Goal: Complete application form: Complete application form

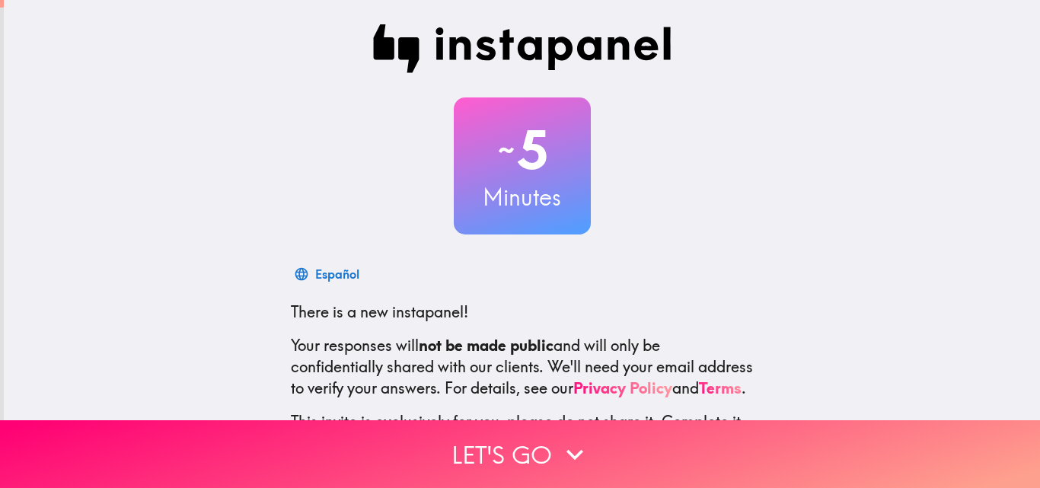
scroll to position [145, 0]
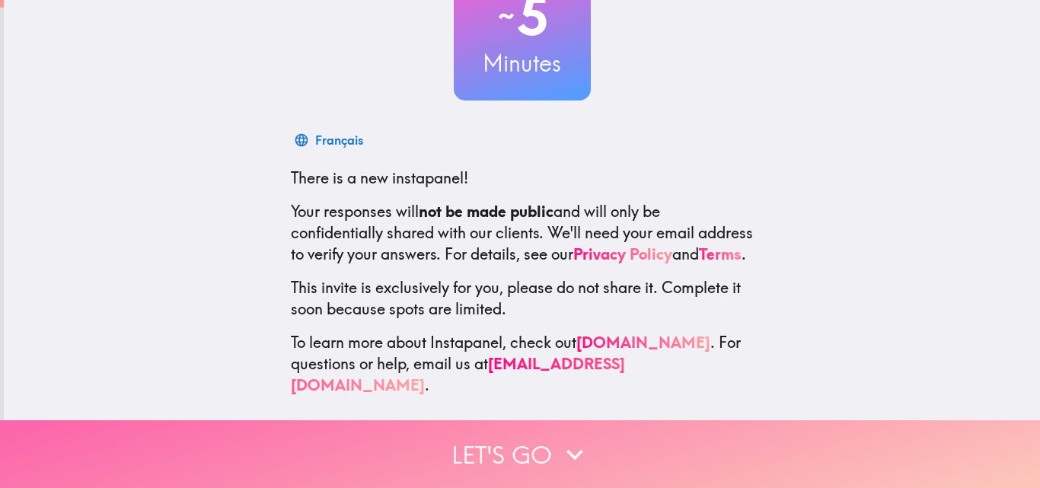
click at [542, 435] on button "Let's go" at bounding box center [520, 454] width 1040 height 68
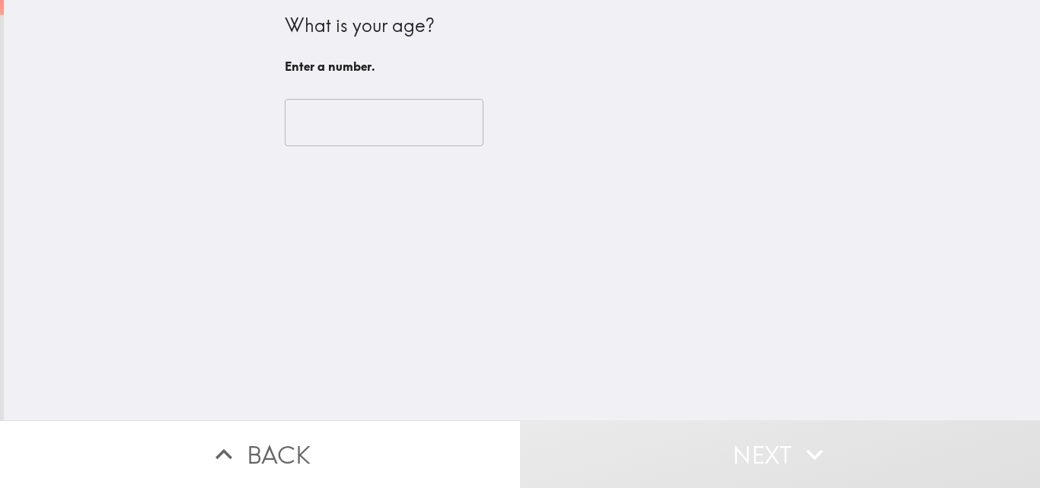
scroll to position [0, 0]
click at [363, 133] on input "number" at bounding box center [384, 122] width 199 height 47
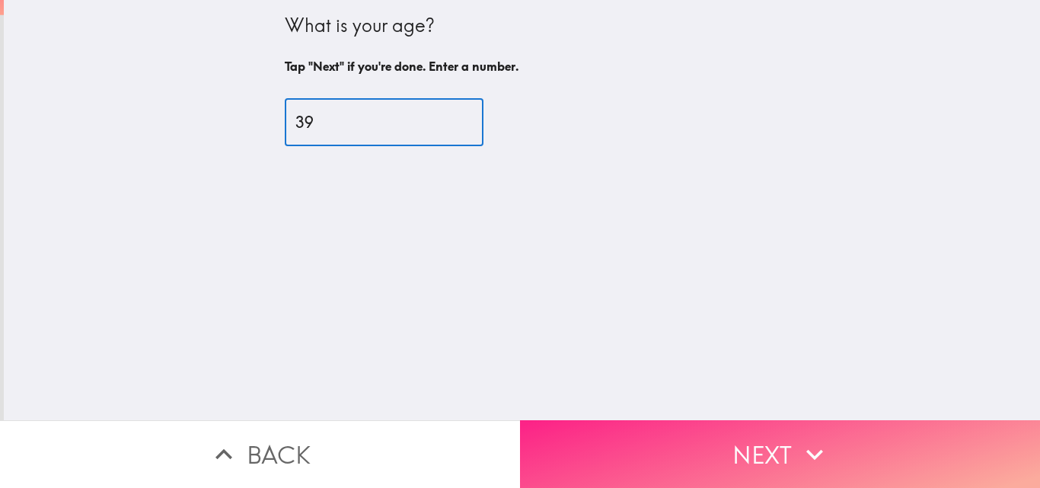
type input "39"
click at [769, 446] on button "Next" at bounding box center [780, 454] width 520 height 68
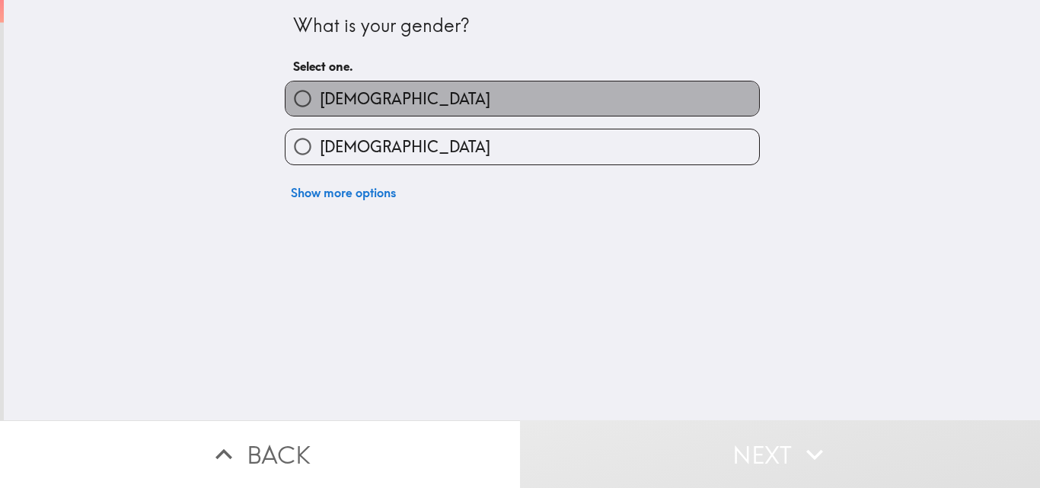
click at [381, 94] on label "[DEMOGRAPHIC_DATA]" at bounding box center [521, 98] width 473 height 34
click at [320, 94] on input "[DEMOGRAPHIC_DATA]" at bounding box center [302, 98] width 34 height 34
radio input "true"
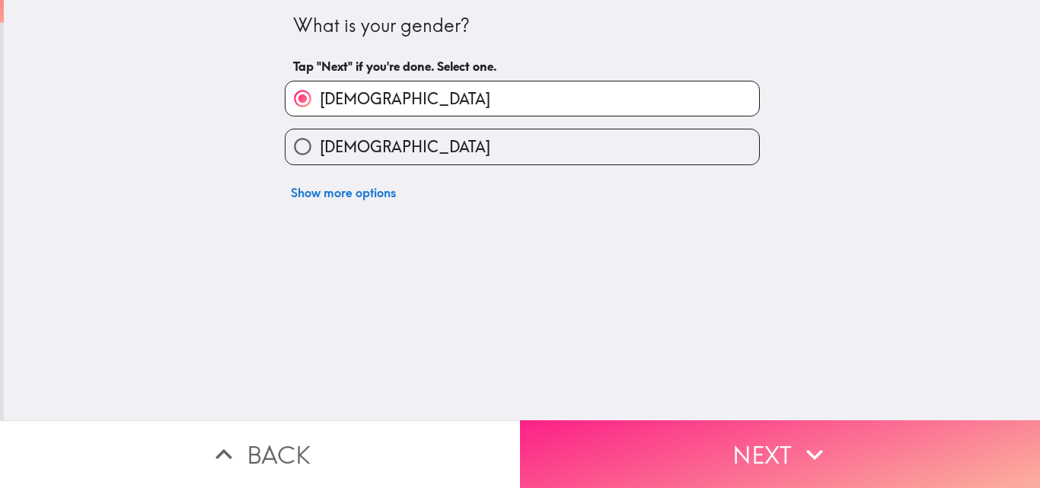
click at [707, 433] on button "Next" at bounding box center [780, 454] width 520 height 68
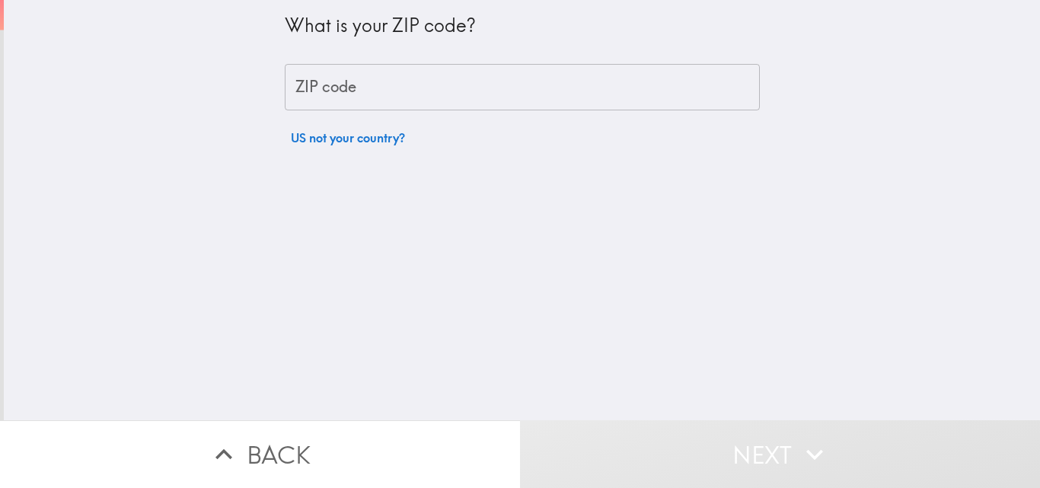
click at [348, 91] on input "ZIP code" at bounding box center [522, 87] width 475 height 47
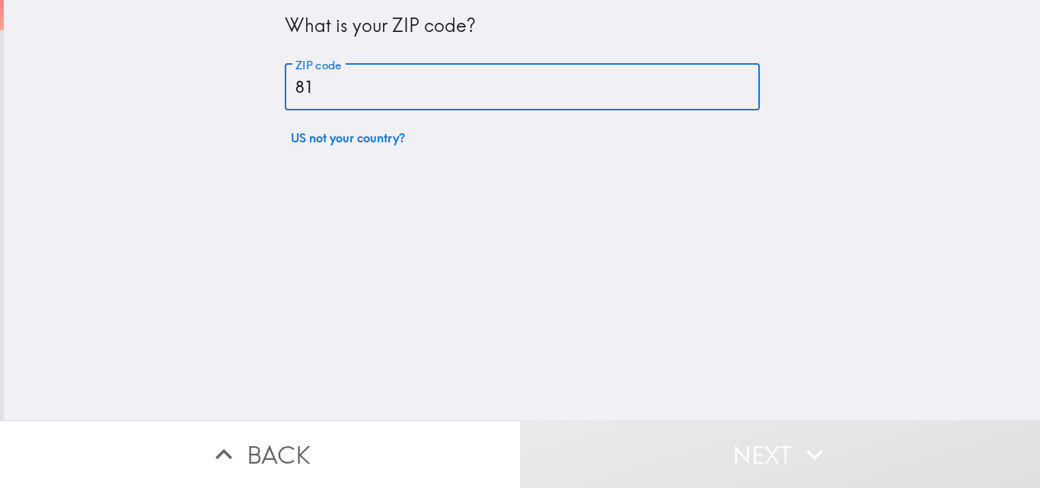
type input "8"
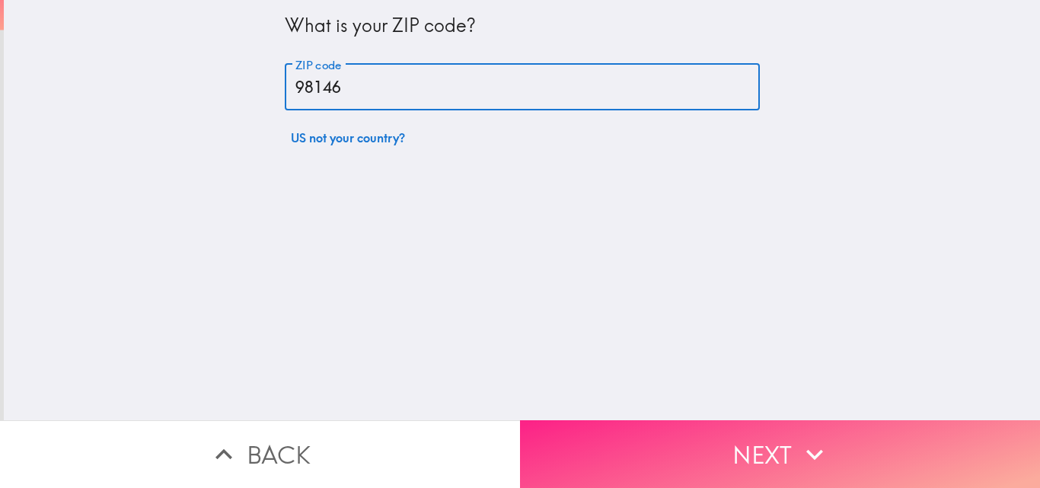
type input "98146"
click at [815, 449] on icon "button" at bounding box center [814, 454] width 17 height 11
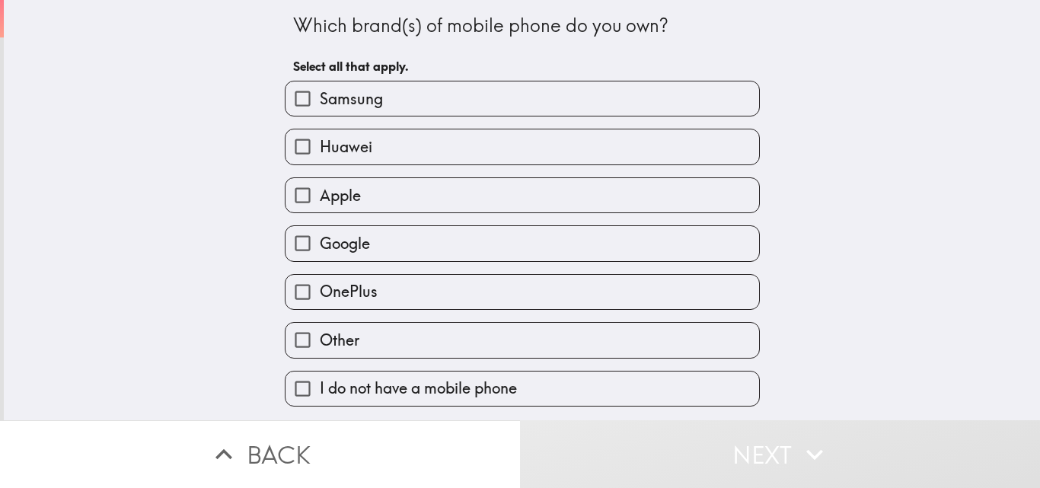
click at [320, 101] on span "Samsung" at bounding box center [351, 98] width 63 height 21
click at [314, 101] on input "Samsung" at bounding box center [302, 98] width 34 height 34
checkbox input "true"
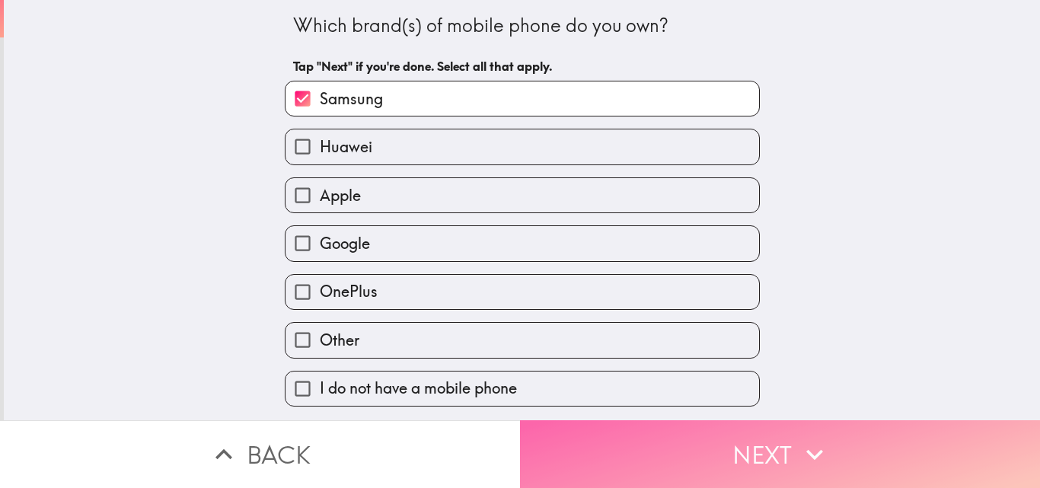
click at [747, 431] on button "Next" at bounding box center [780, 454] width 520 height 68
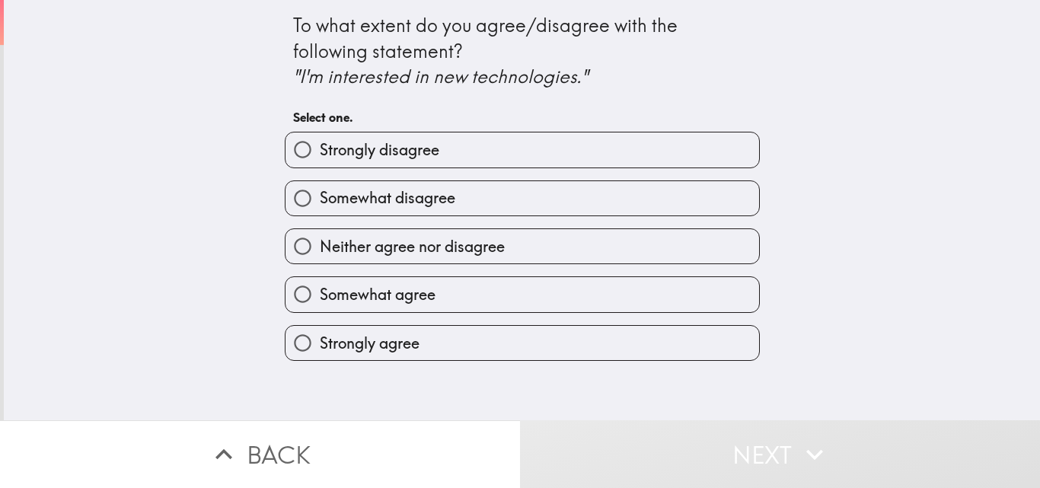
click at [361, 292] on span "Somewhat agree" at bounding box center [378, 294] width 116 height 21
click at [320, 292] on input "Somewhat agree" at bounding box center [302, 294] width 34 height 34
radio input "true"
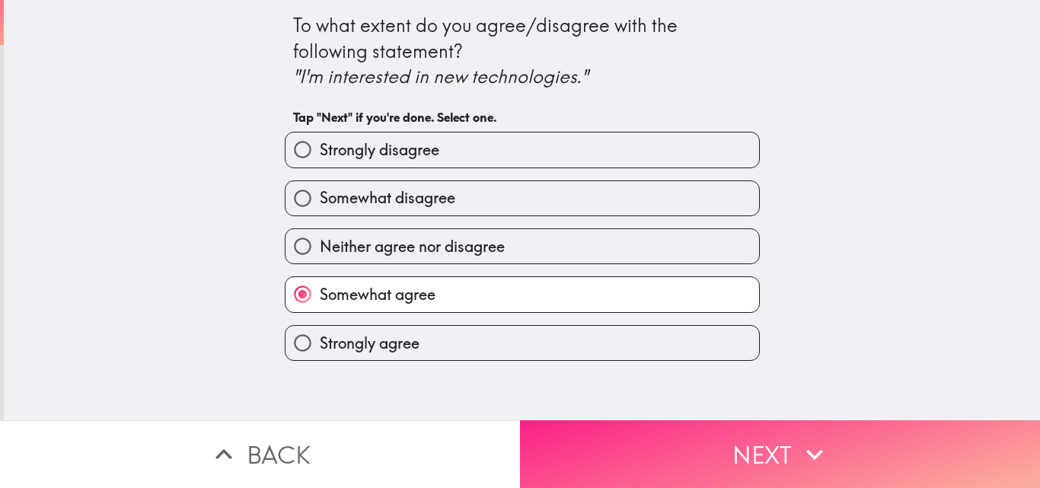
click at [785, 448] on button "Next" at bounding box center [780, 454] width 520 height 68
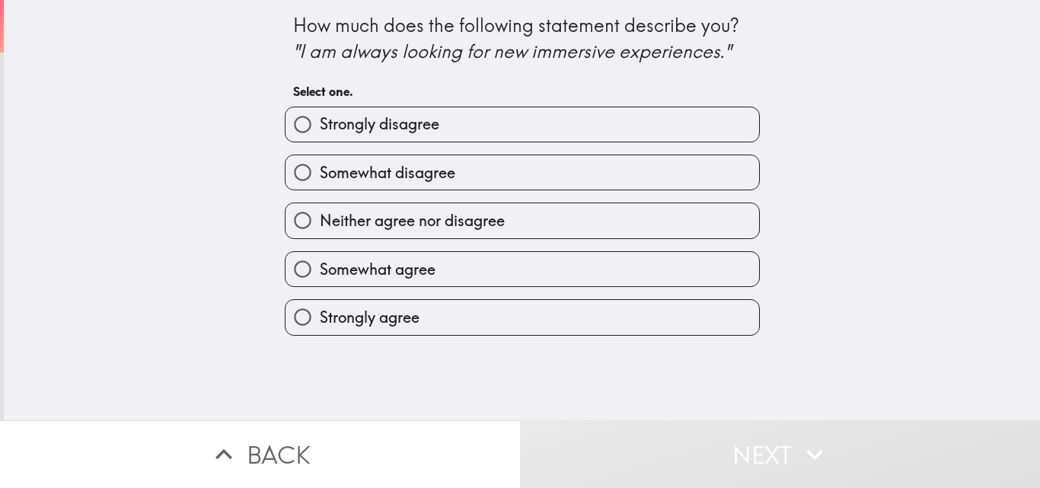
click at [461, 269] on label "Somewhat agree" at bounding box center [521, 269] width 473 height 34
click at [320, 269] on input "Somewhat agree" at bounding box center [302, 269] width 34 height 34
radio input "true"
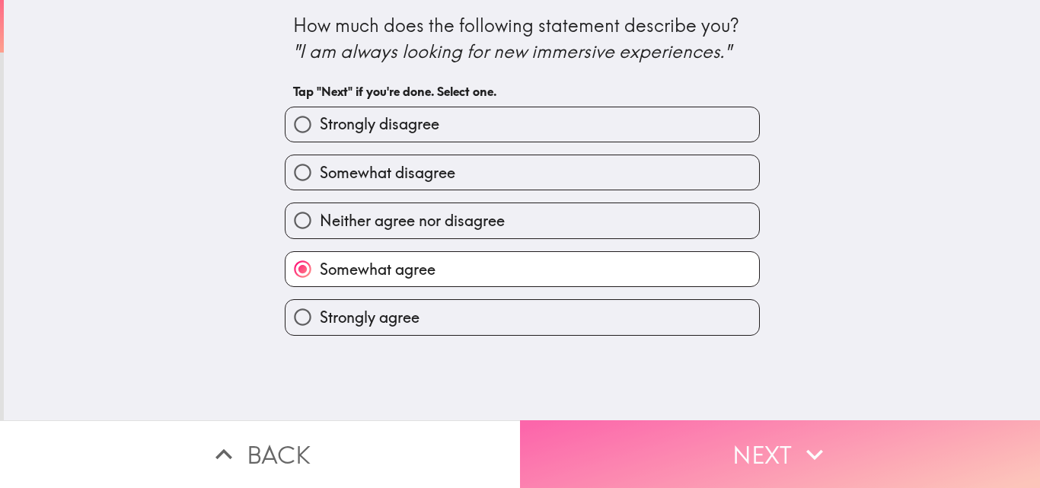
click at [773, 429] on button "Next" at bounding box center [780, 454] width 520 height 68
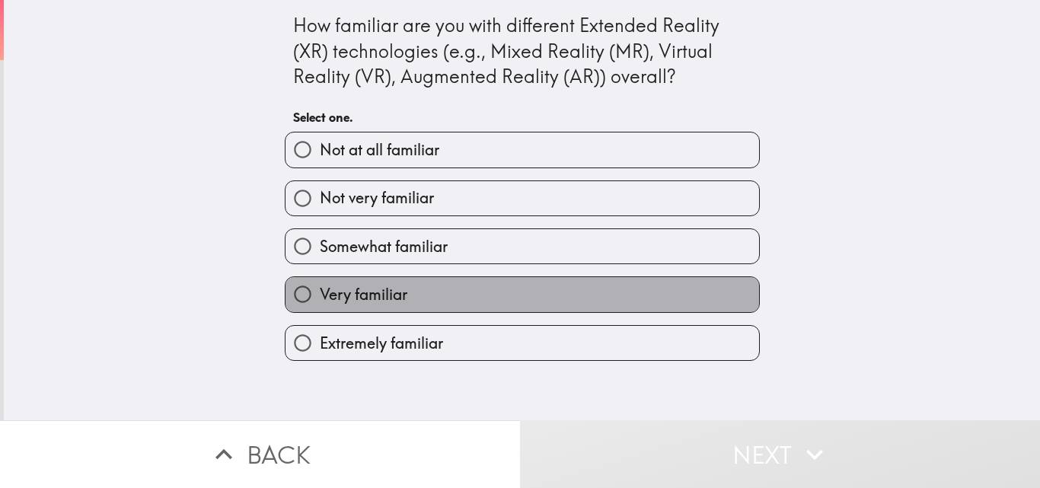
click at [420, 291] on label "Very familiar" at bounding box center [521, 294] width 473 height 34
click at [320, 291] on input "Very familiar" at bounding box center [302, 294] width 34 height 34
radio input "true"
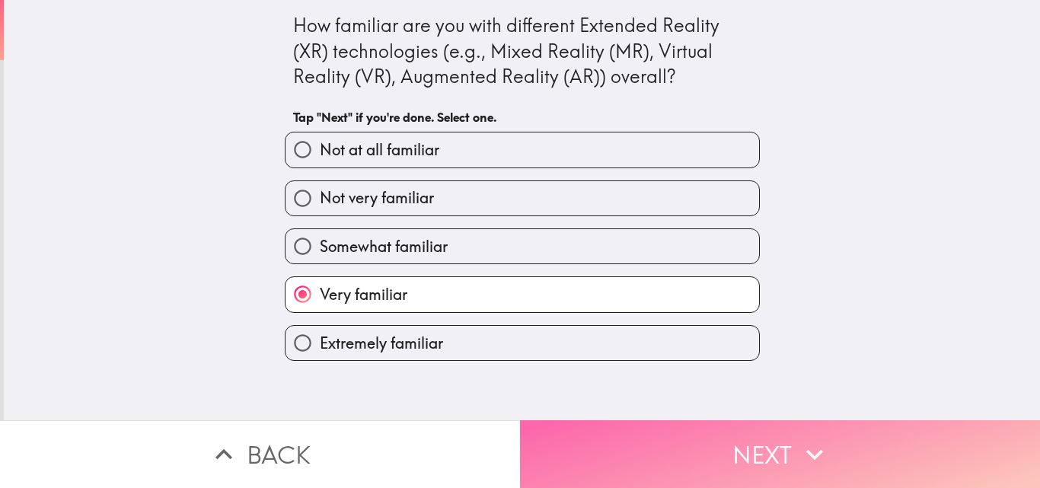
click at [770, 439] on button "Next" at bounding box center [780, 454] width 520 height 68
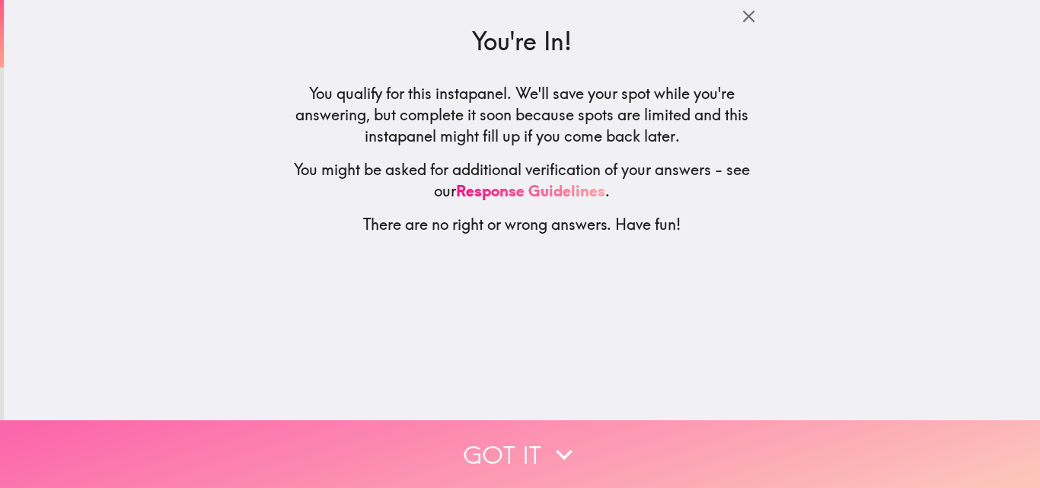
click at [535, 449] on button "Got it" at bounding box center [520, 454] width 1040 height 68
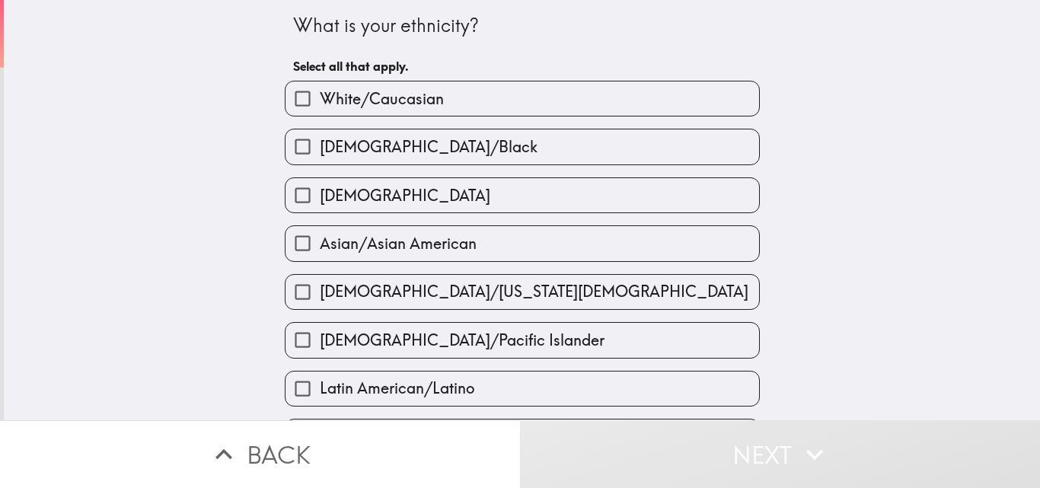
click at [320, 98] on span "White/Caucasian" at bounding box center [382, 98] width 124 height 21
click at [320, 98] on input "White/Caucasian" at bounding box center [302, 98] width 34 height 34
checkbox input "true"
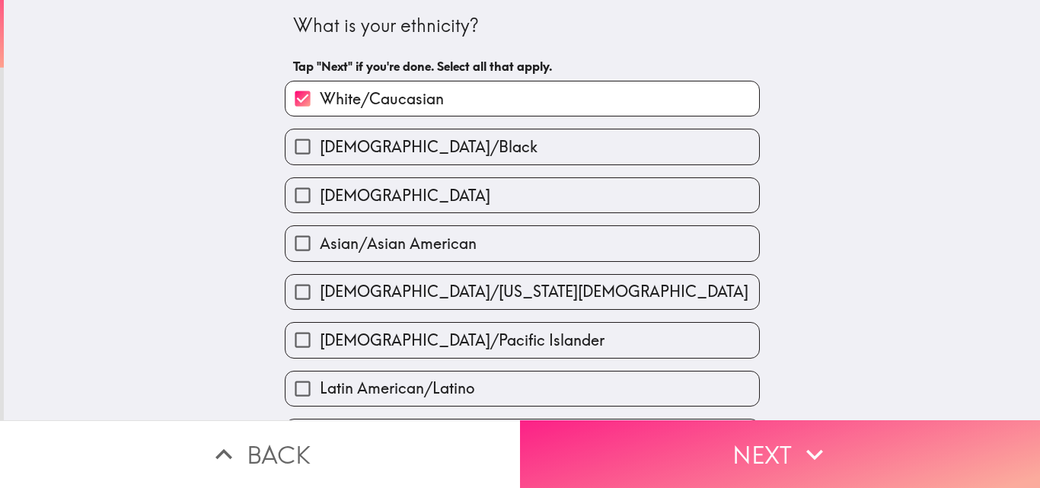
click at [763, 448] on button "Next" at bounding box center [780, 454] width 520 height 68
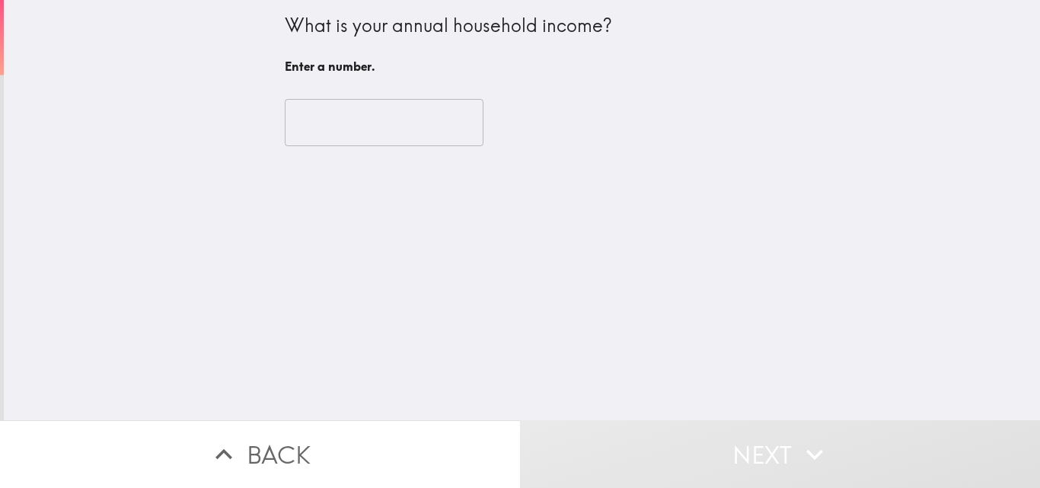
click at [395, 123] on input "number" at bounding box center [384, 122] width 199 height 47
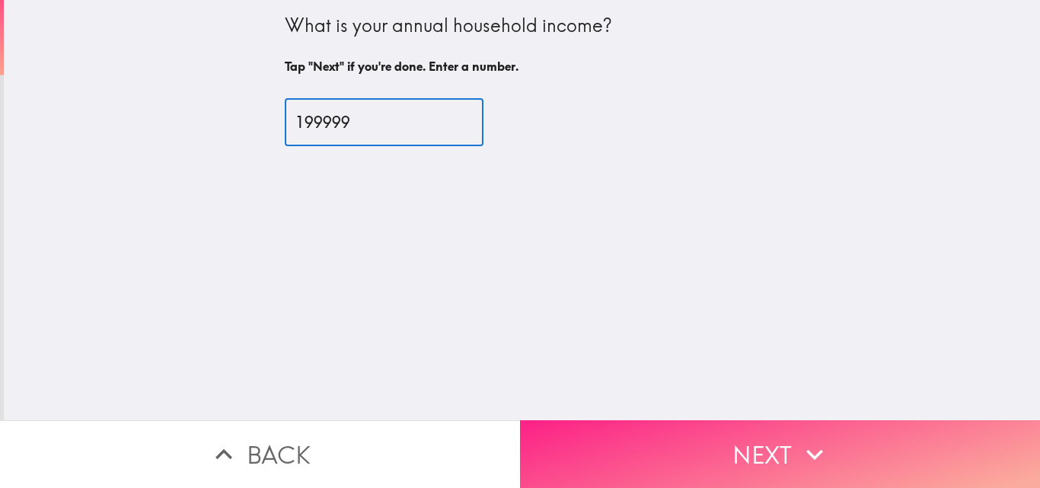
type input "199999"
click at [822, 438] on icon "button" at bounding box center [814, 454] width 33 height 33
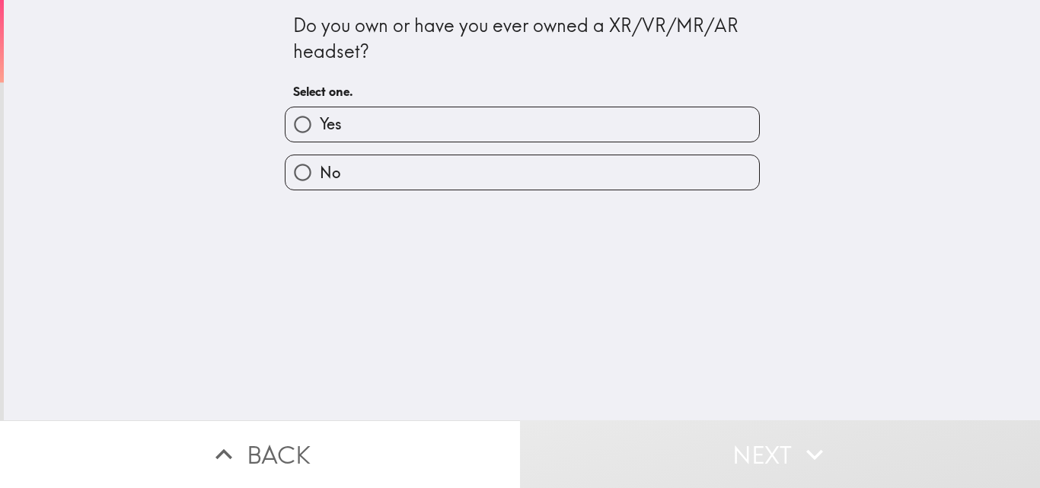
click at [320, 120] on span "Yes" at bounding box center [331, 123] width 22 height 21
click at [310, 120] on input "Yes" at bounding box center [302, 124] width 34 height 34
radio input "true"
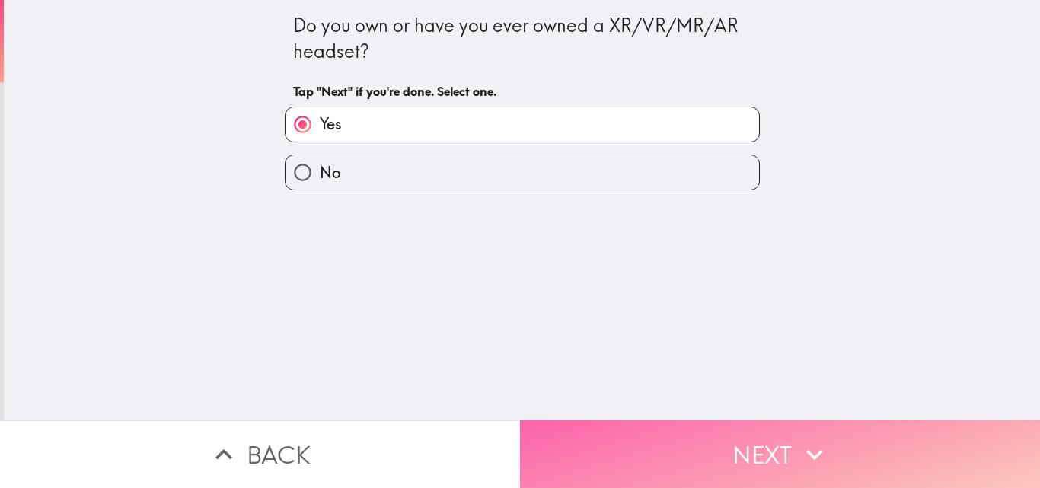
click at [679, 457] on button "Next" at bounding box center [780, 454] width 520 height 68
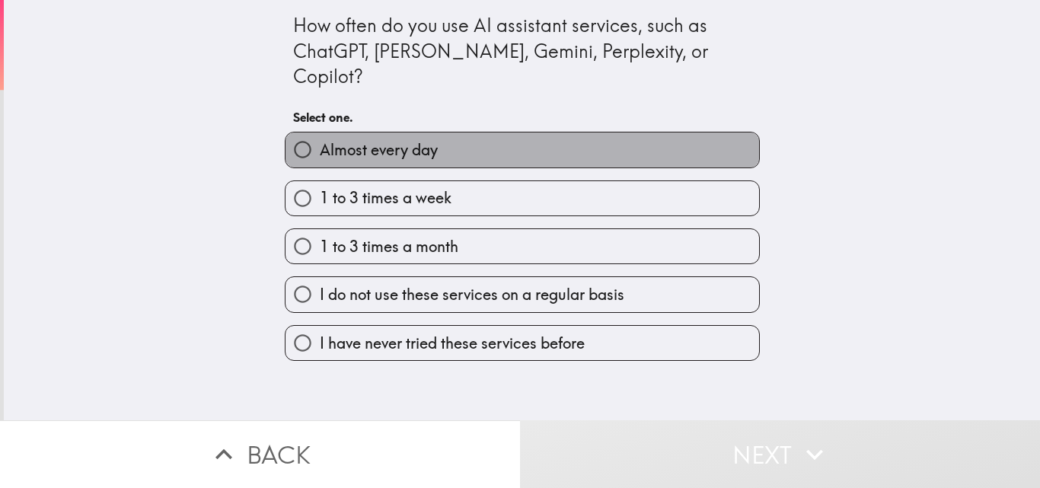
click at [330, 139] on span "Almost every day" at bounding box center [379, 149] width 118 height 21
click at [320, 132] on input "Almost every day" at bounding box center [302, 149] width 34 height 34
radio input "true"
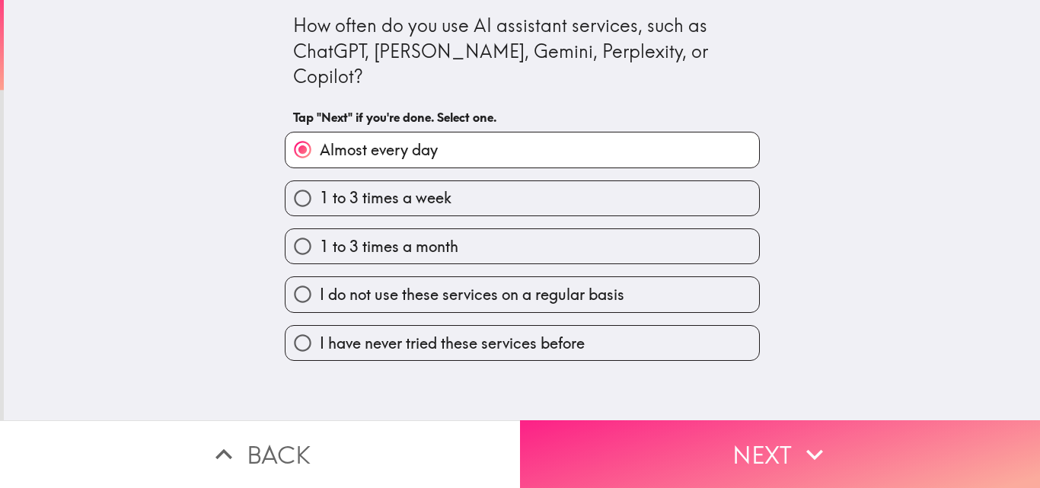
click at [750, 436] on button "Next" at bounding box center [780, 454] width 520 height 68
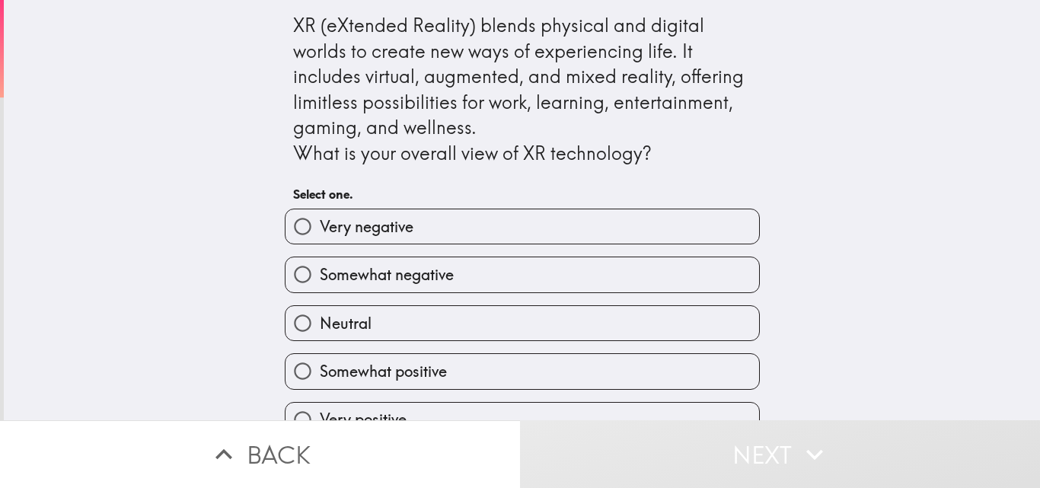
scroll to position [29, 0]
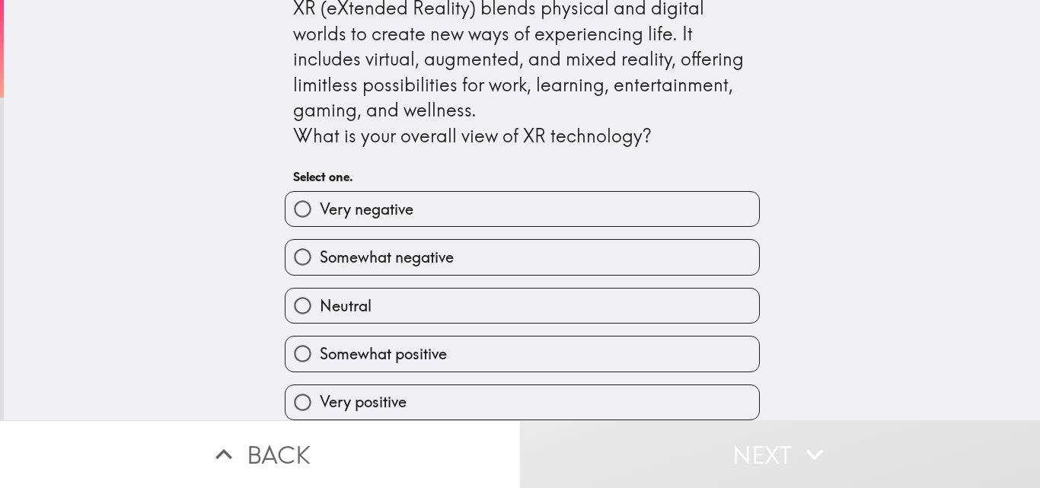
click at [349, 349] on span "Somewhat positive" at bounding box center [383, 353] width 127 height 21
click at [320, 349] on input "Somewhat positive" at bounding box center [302, 353] width 34 height 34
radio input "true"
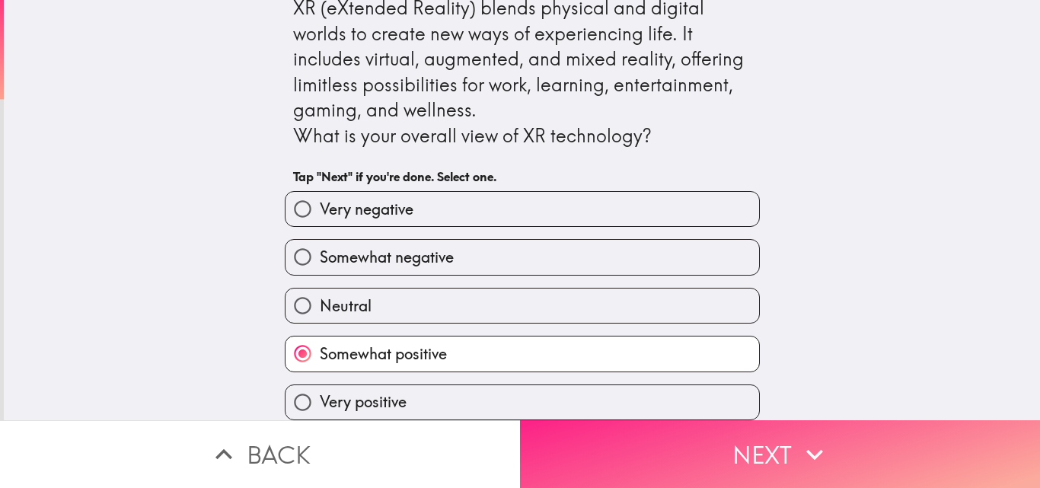
click at [798, 438] on icon "button" at bounding box center [814, 454] width 33 height 33
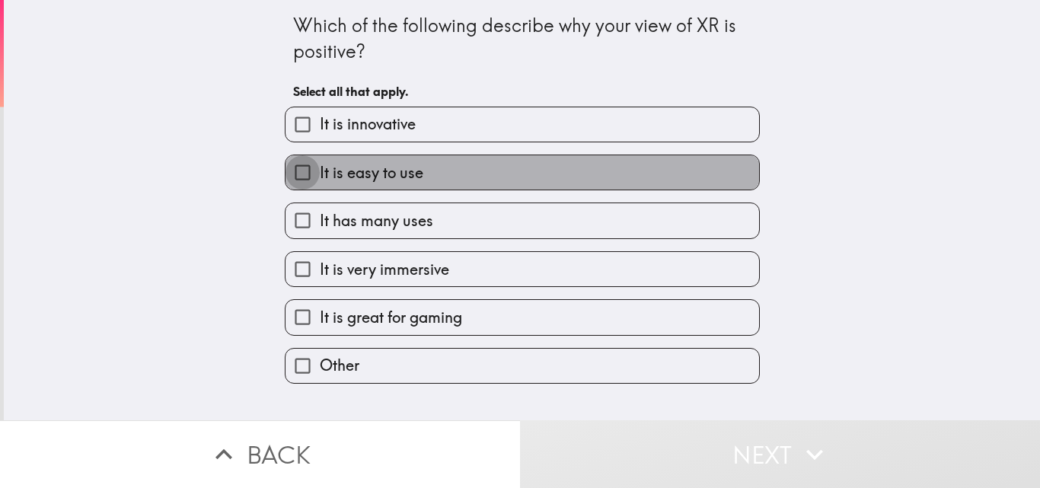
click at [285, 167] on input "It is easy to use" at bounding box center [302, 172] width 34 height 34
checkbox input "true"
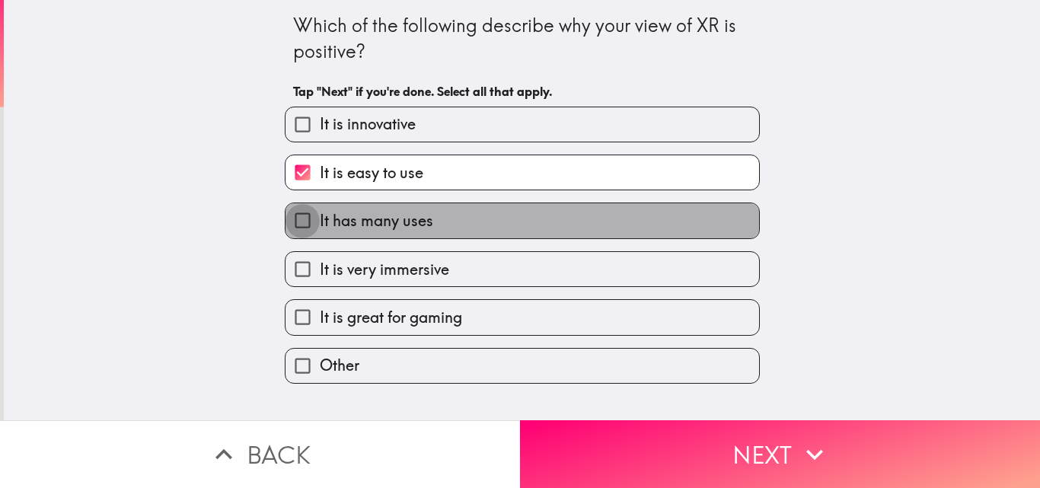
click at [288, 218] on input "It has many uses" at bounding box center [302, 220] width 34 height 34
checkbox input "true"
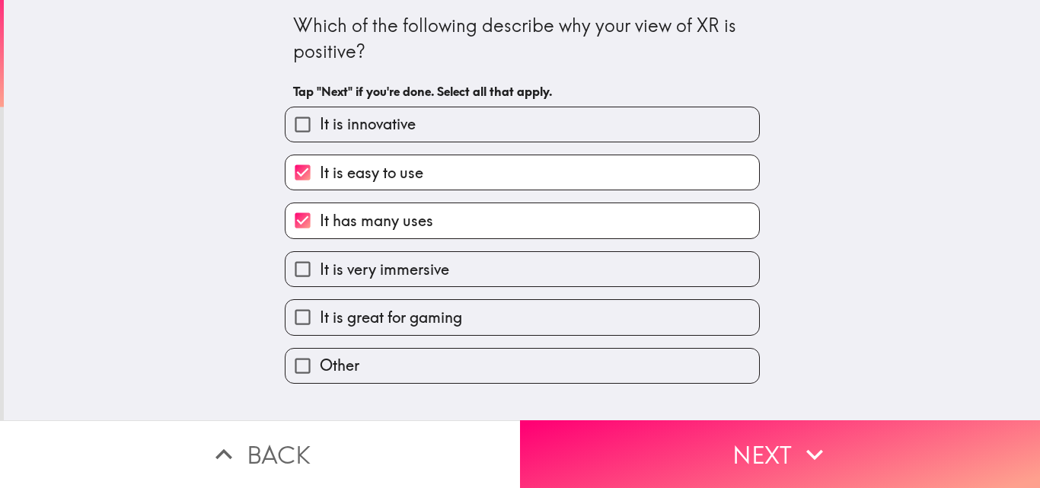
click at [293, 267] on input "It is very immersive" at bounding box center [302, 269] width 34 height 34
checkbox input "true"
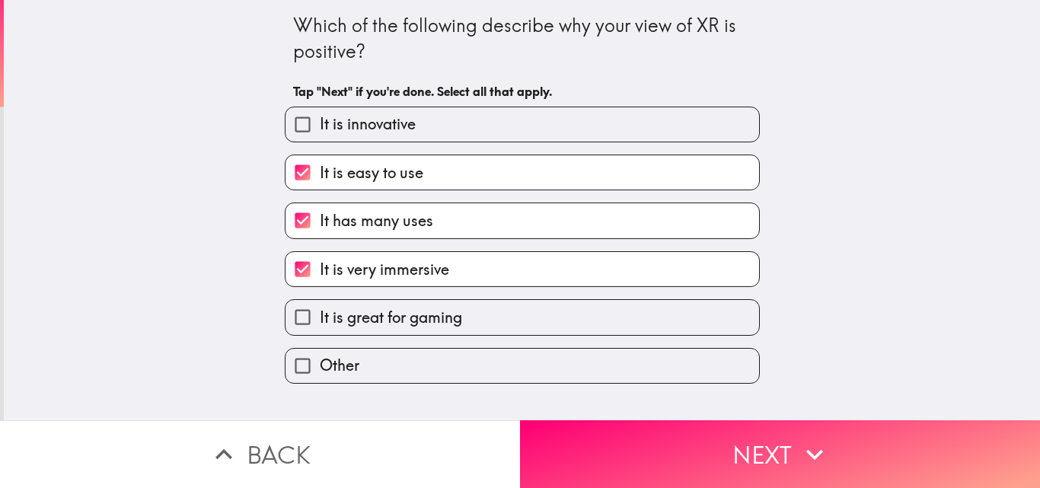
click at [292, 316] on input "It is great for gaming" at bounding box center [302, 317] width 34 height 34
checkbox input "true"
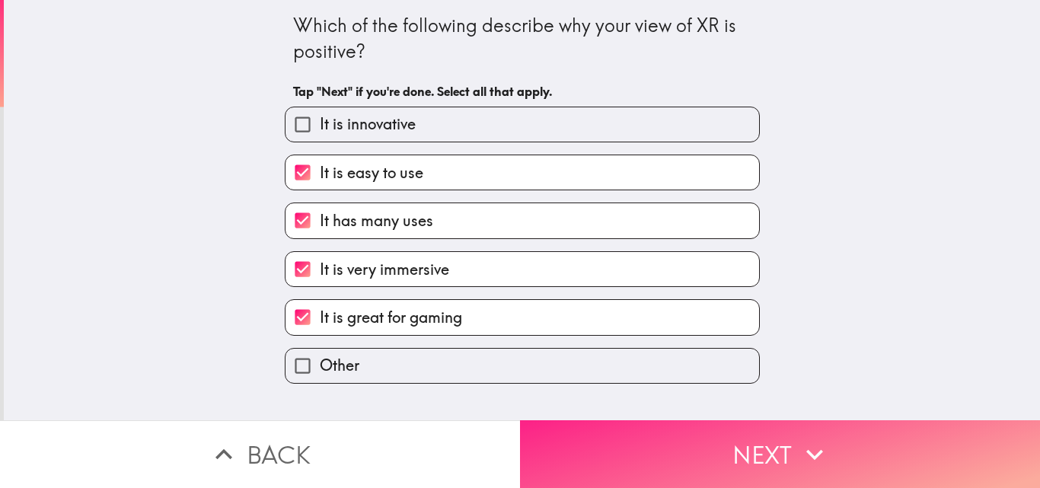
click at [780, 438] on button "Next" at bounding box center [780, 454] width 520 height 68
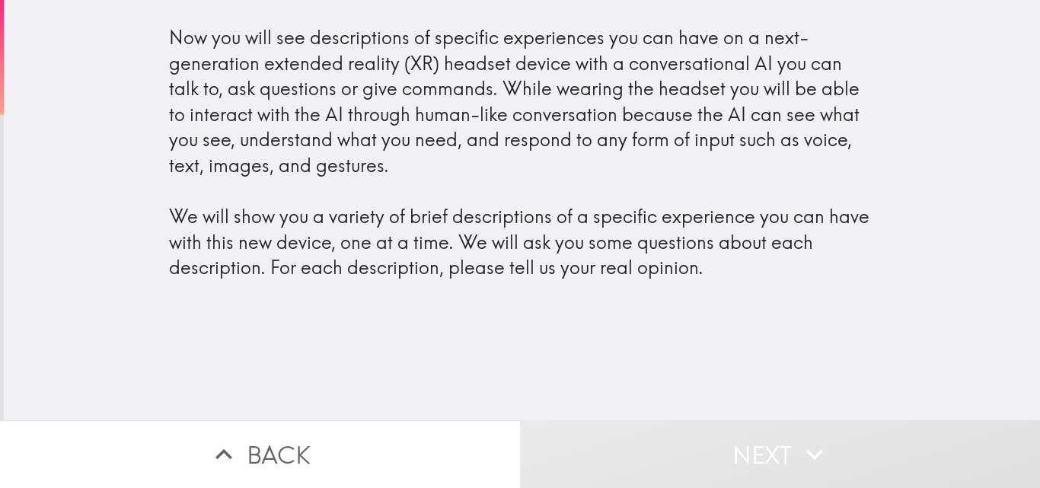
click at [552, 318] on div "Now you will see descriptions of specific experiences you can have on a next-ge…" at bounding box center [522, 210] width 1036 height 420
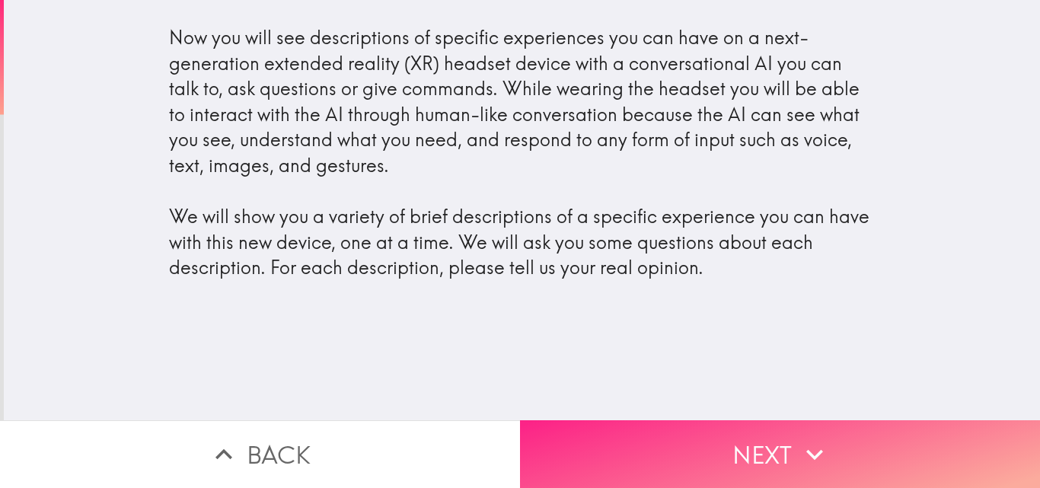
click at [761, 428] on button "Next" at bounding box center [780, 454] width 520 height 68
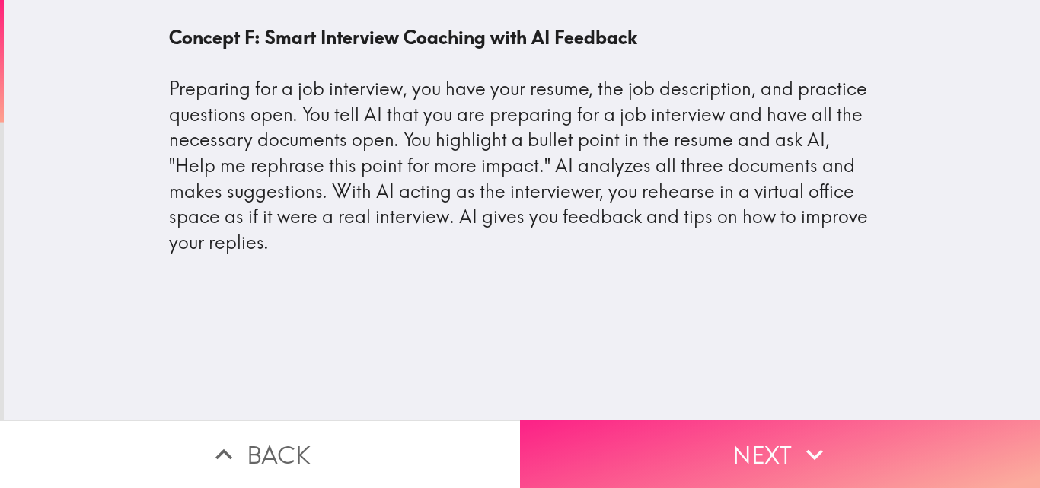
click at [785, 435] on button "Next" at bounding box center [780, 454] width 520 height 68
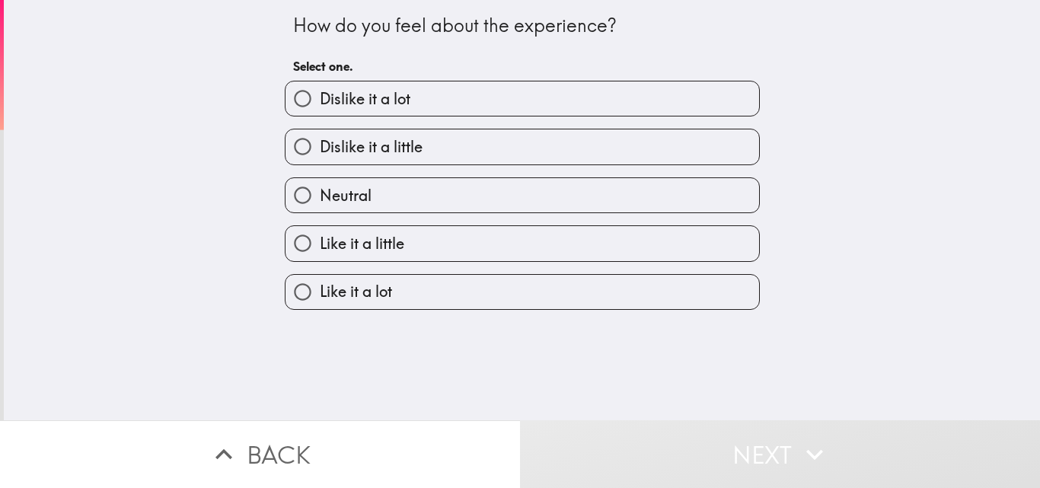
click at [398, 244] on label "Like it a little" at bounding box center [521, 243] width 473 height 34
click at [320, 244] on input "Like it a little" at bounding box center [302, 243] width 34 height 34
radio input "true"
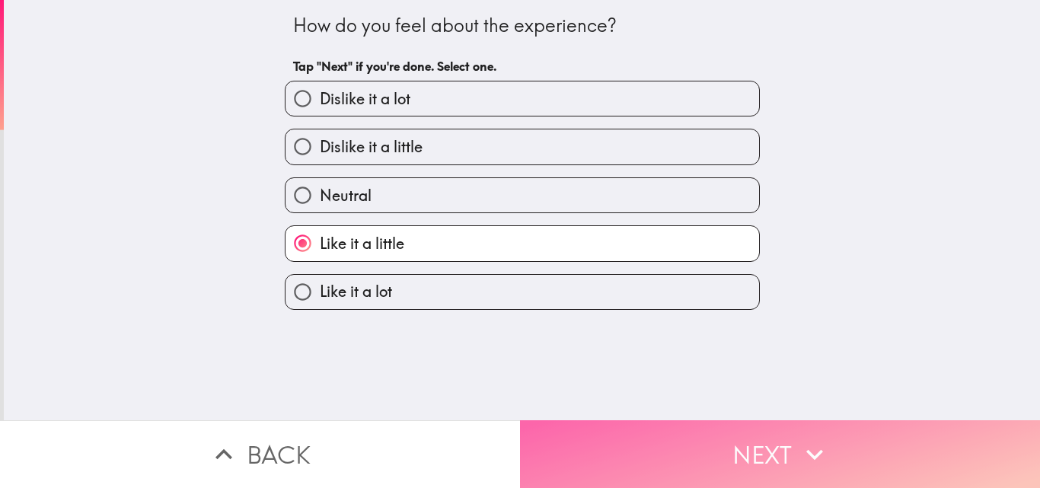
click at [785, 433] on button "Next" at bounding box center [780, 454] width 520 height 68
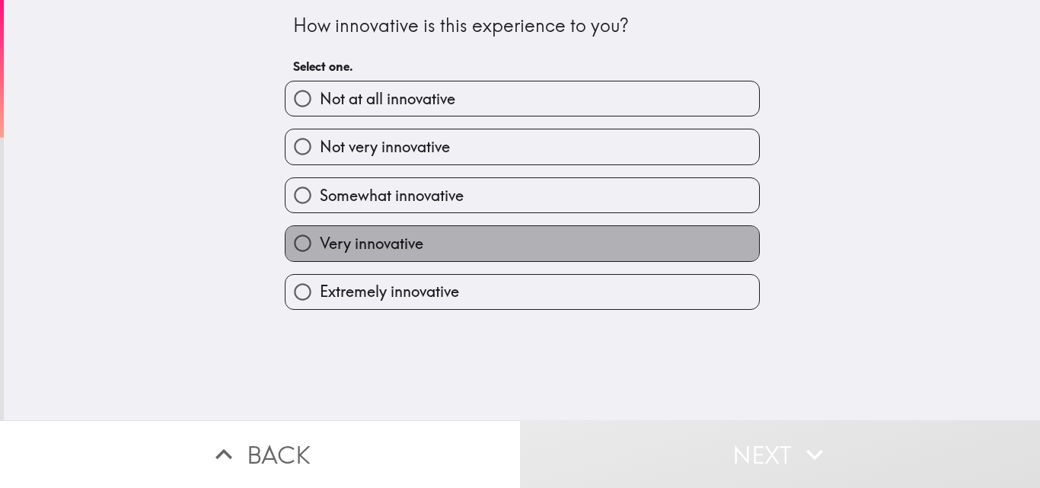
click at [323, 243] on span "Very innovative" at bounding box center [372, 243] width 104 height 21
click at [320, 243] on input "Very innovative" at bounding box center [302, 243] width 34 height 34
radio input "true"
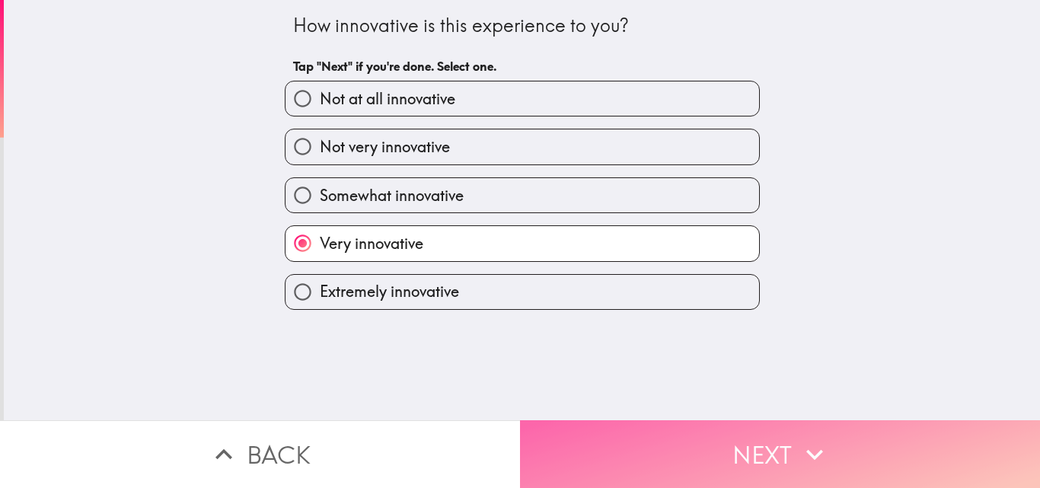
click at [713, 425] on button "Next" at bounding box center [780, 454] width 520 height 68
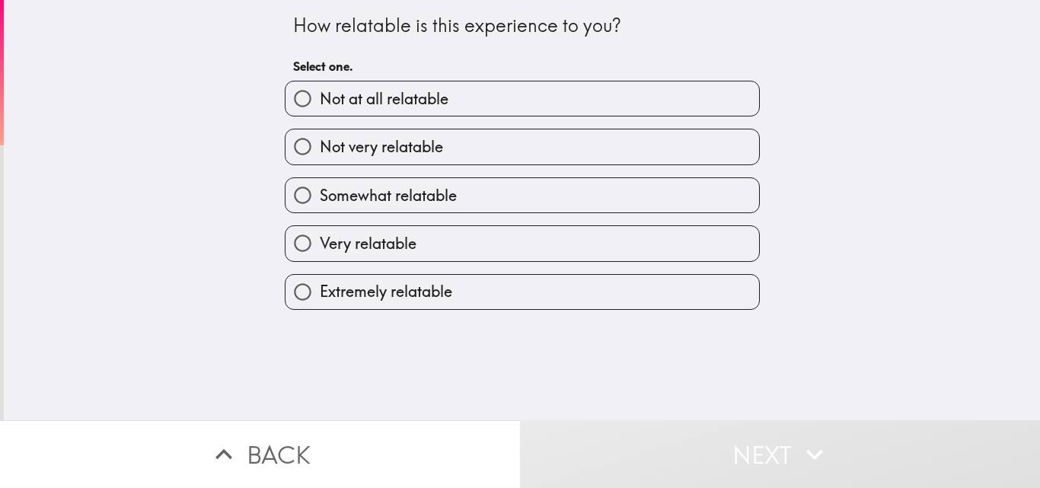
click at [386, 234] on span "Very relatable" at bounding box center [368, 243] width 97 height 21
click at [320, 234] on input "Very relatable" at bounding box center [302, 243] width 34 height 34
radio input "true"
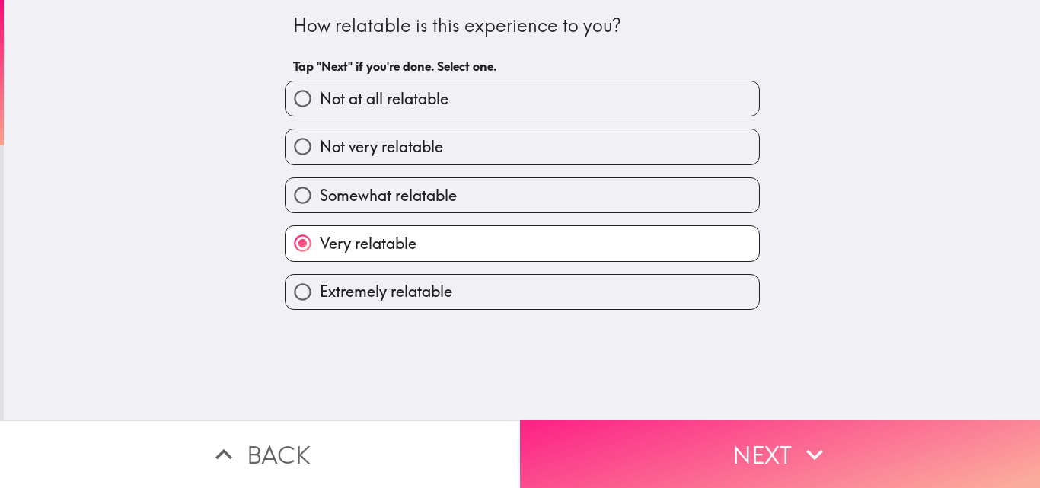
click at [754, 435] on button "Next" at bounding box center [780, 454] width 520 height 68
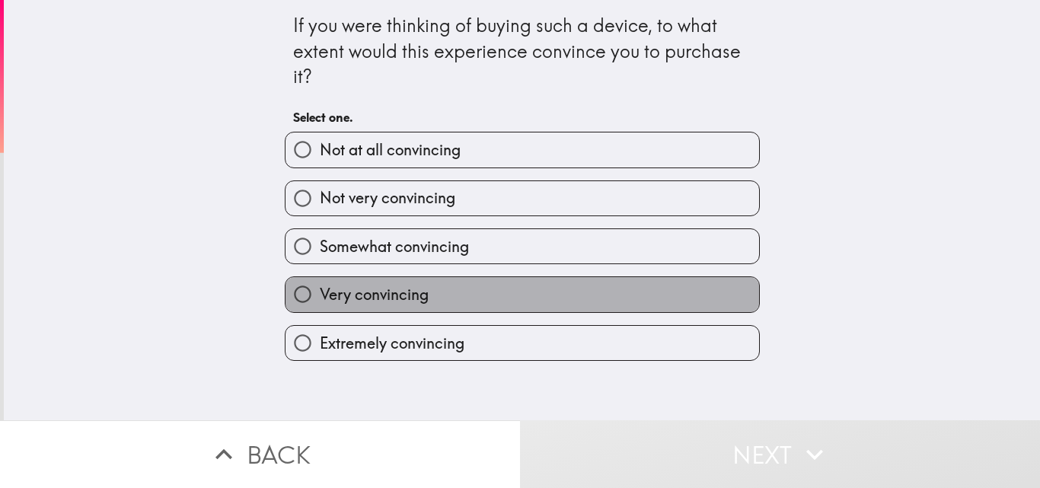
click at [333, 298] on span "Very convincing" at bounding box center [374, 294] width 109 height 21
click at [320, 298] on input "Very convincing" at bounding box center [302, 294] width 34 height 34
radio input "true"
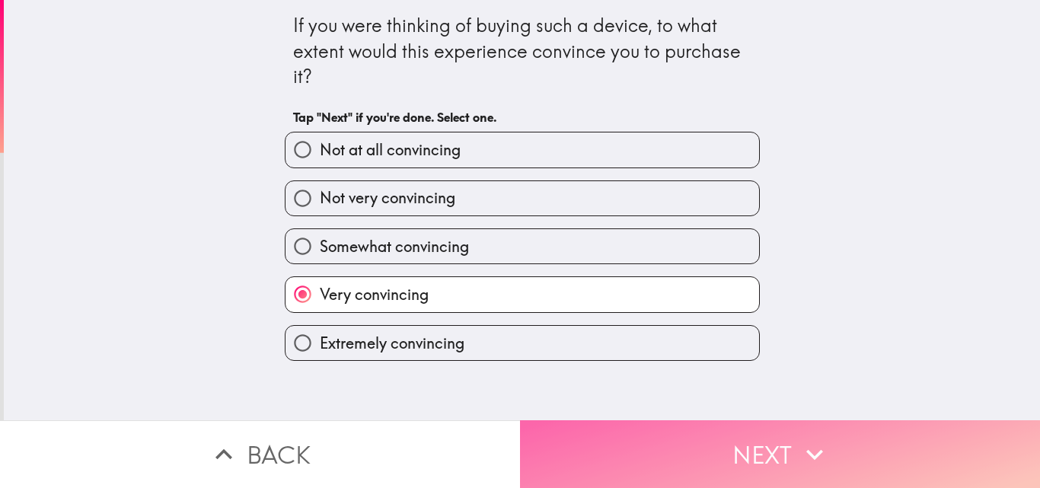
click at [622, 446] on button "Next" at bounding box center [780, 454] width 520 height 68
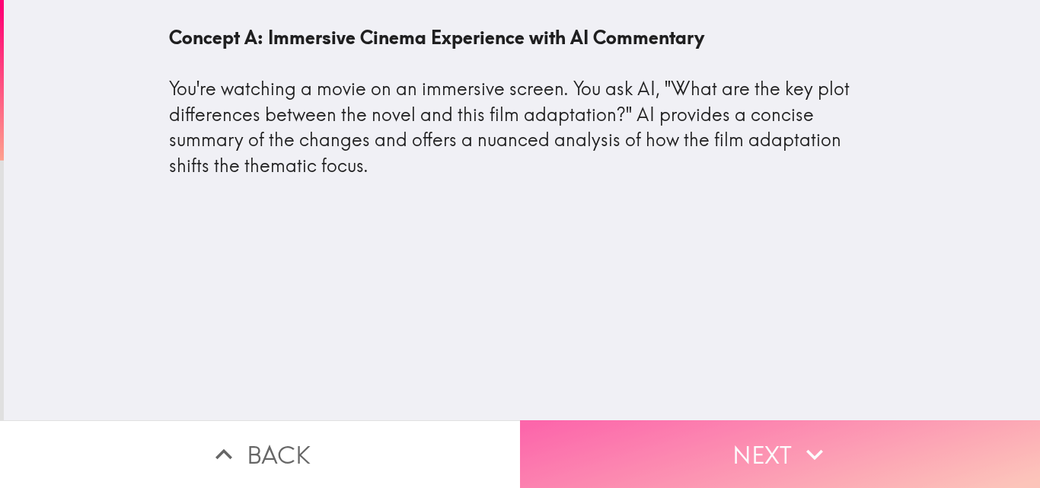
click at [648, 432] on button "Next" at bounding box center [780, 454] width 520 height 68
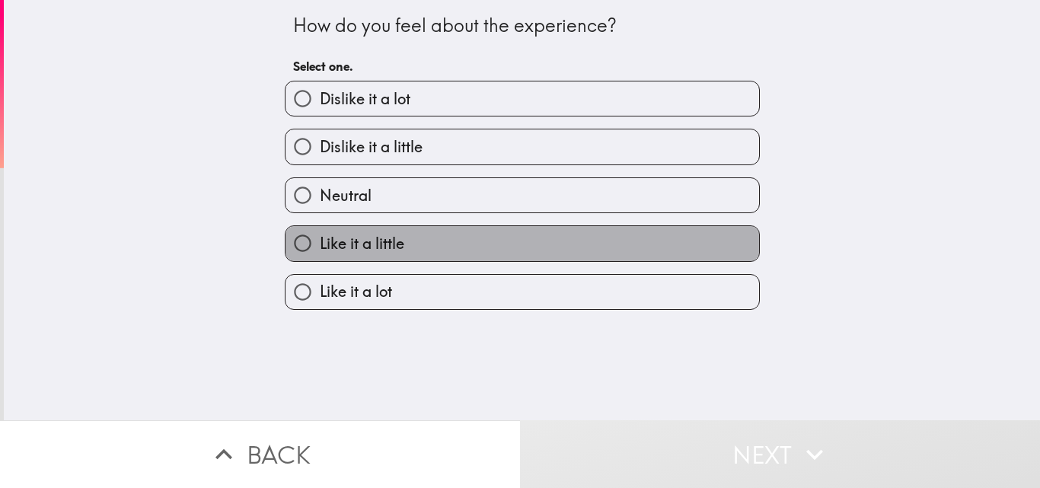
click at [393, 235] on span "Like it a little" at bounding box center [362, 243] width 84 height 21
click at [320, 235] on input "Like it a little" at bounding box center [302, 243] width 34 height 34
radio input "true"
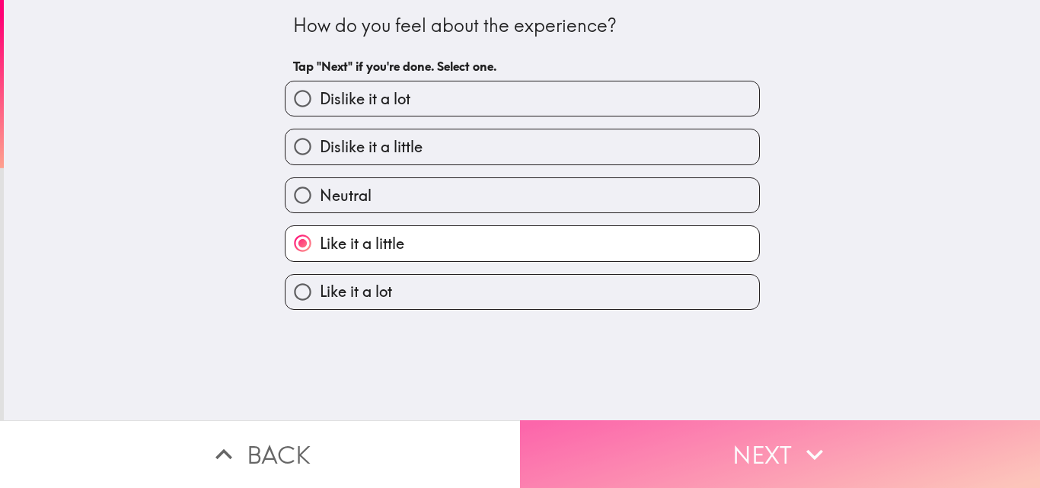
click at [717, 427] on button "Next" at bounding box center [780, 454] width 520 height 68
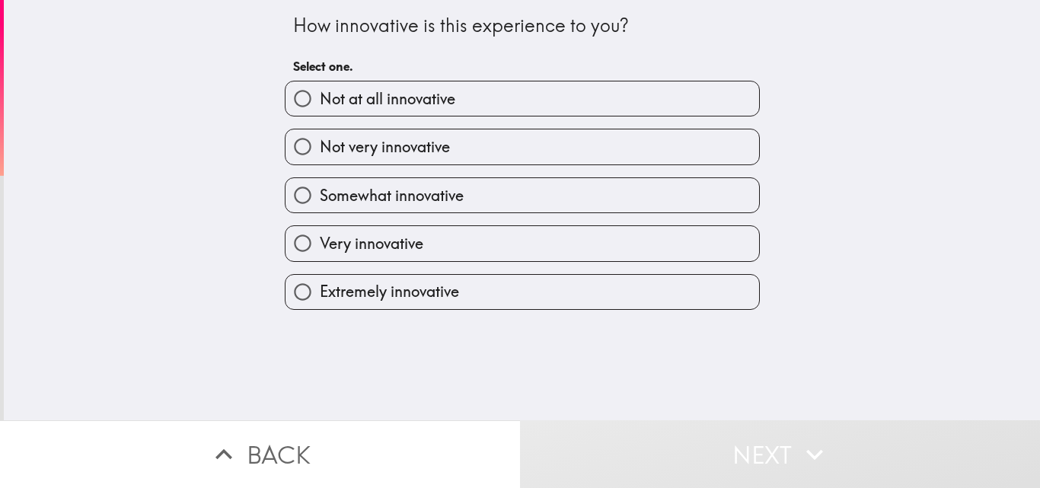
click at [371, 244] on span "Very innovative" at bounding box center [372, 243] width 104 height 21
click at [320, 244] on input "Very innovative" at bounding box center [302, 243] width 34 height 34
radio input "true"
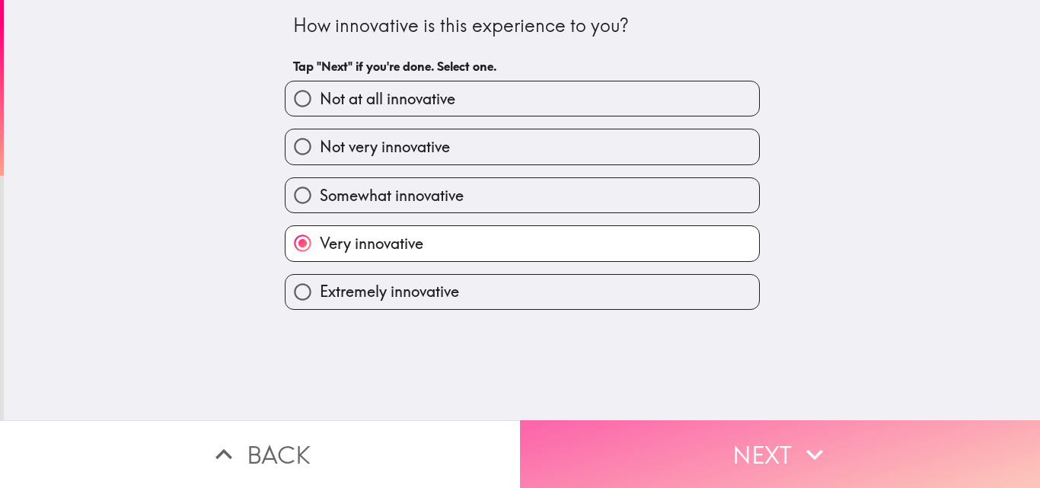
click at [732, 452] on button "Next" at bounding box center [780, 454] width 520 height 68
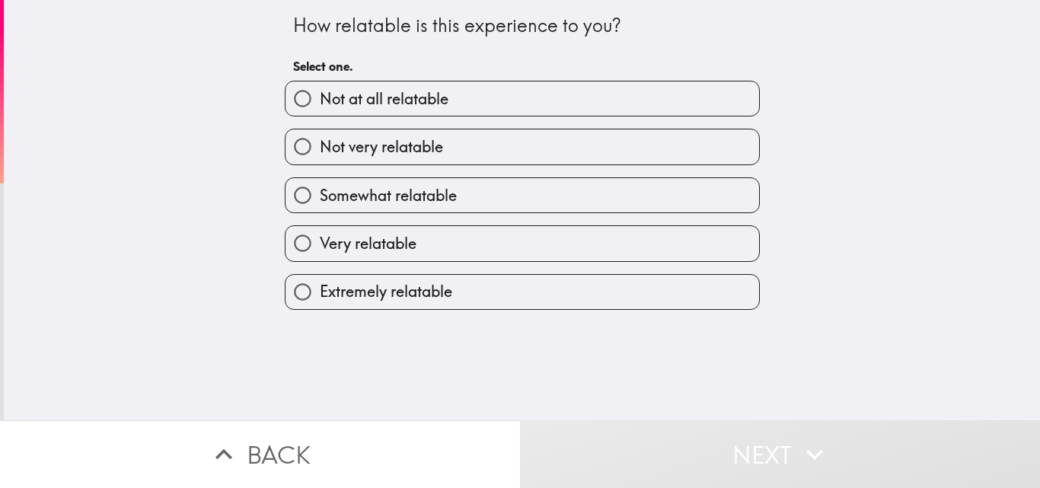
click at [364, 244] on span "Very relatable" at bounding box center [368, 243] width 97 height 21
click at [320, 244] on input "Very relatable" at bounding box center [302, 243] width 34 height 34
radio input "true"
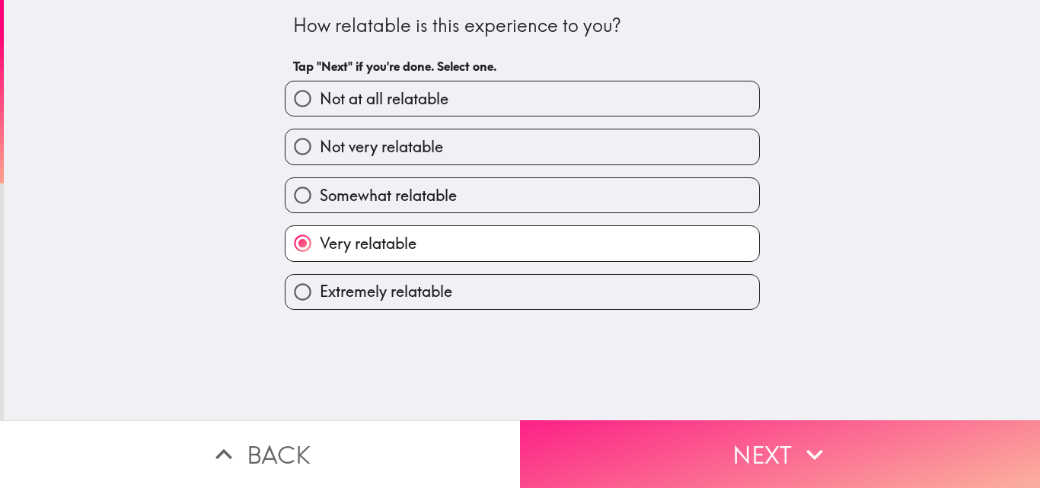
click at [717, 425] on button "Next" at bounding box center [780, 454] width 520 height 68
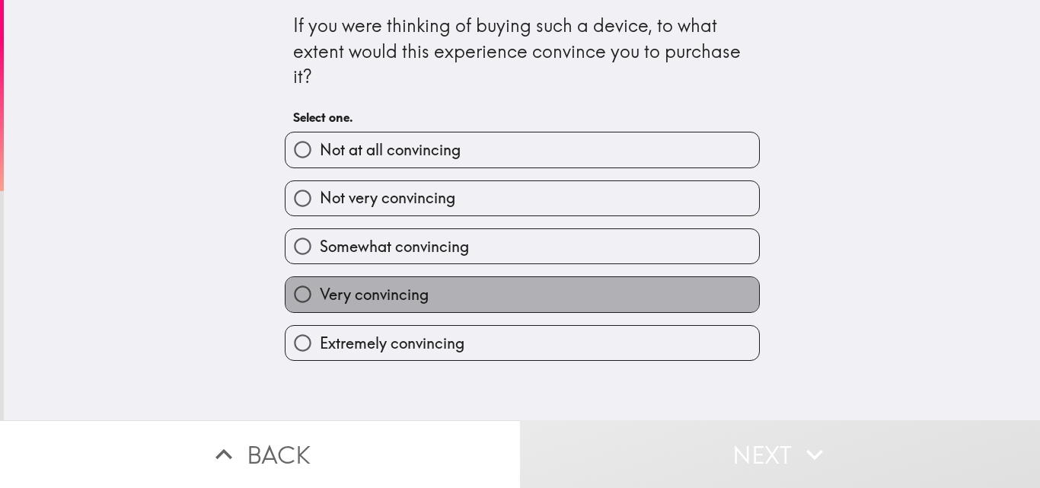
click at [421, 293] on label "Very convincing" at bounding box center [521, 294] width 473 height 34
click at [320, 293] on input "Very convincing" at bounding box center [302, 294] width 34 height 34
radio input "true"
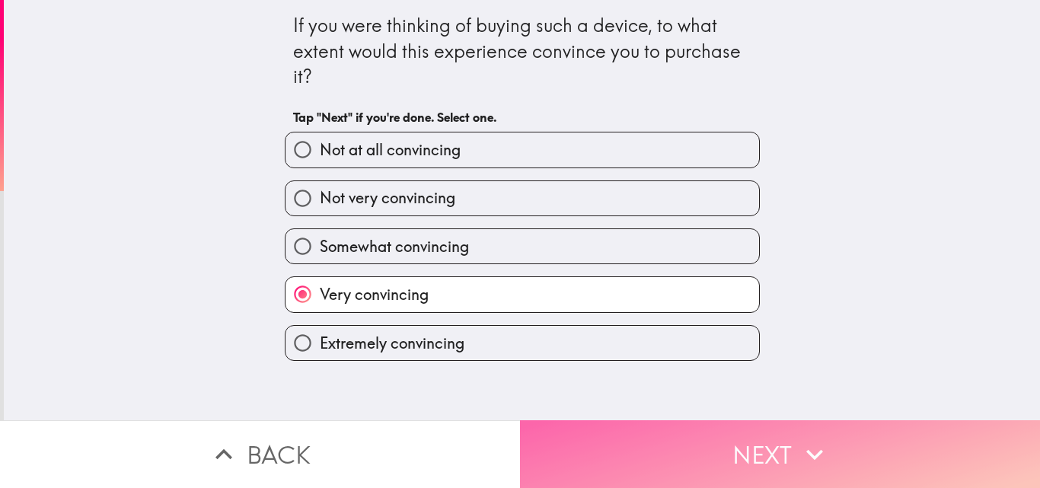
click at [702, 432] on button "Next" at bounding box center [780, 454] width 520 height 68
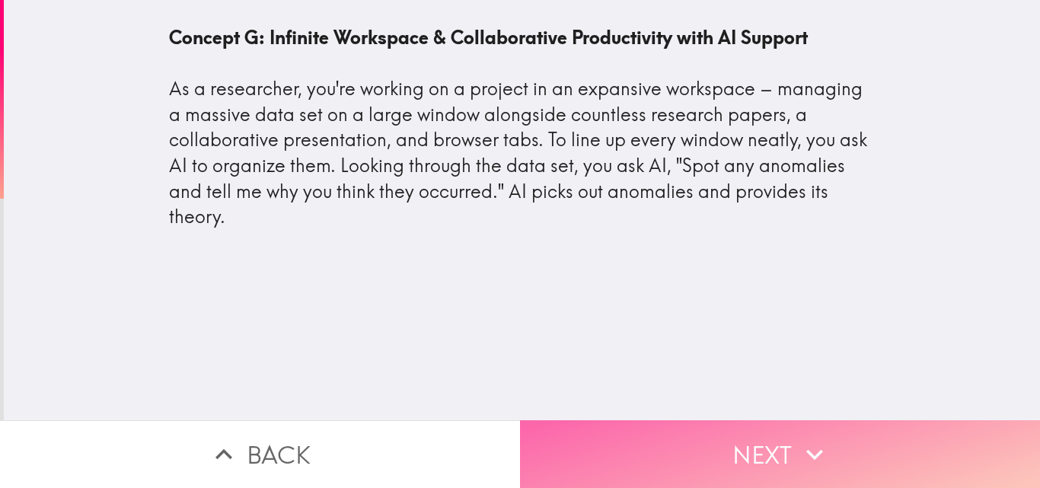
click at [716, 429] on button "Next" at bounding box center [780, 454] width 520 height 68
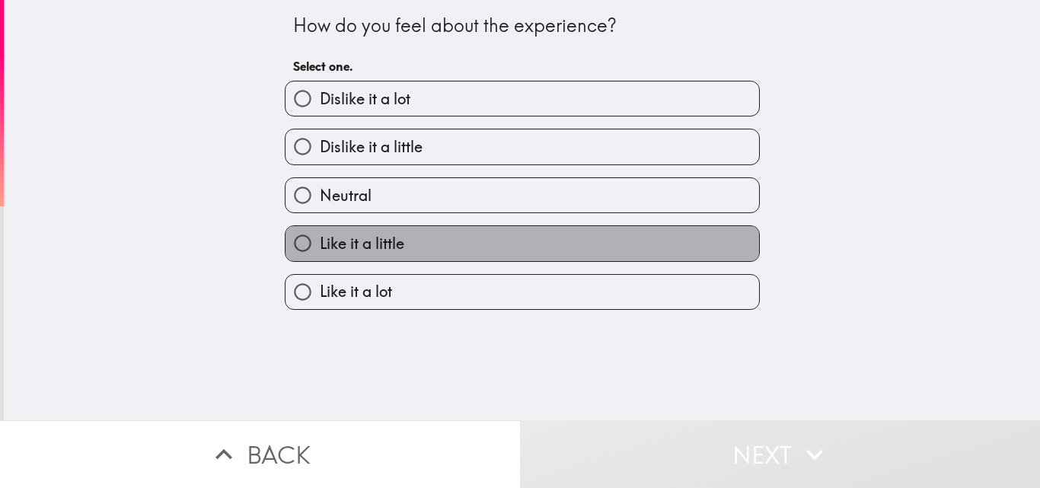
click at [435, 250] on label "Like it a little" at bounding box center [521, 243] width 473 height 34
click at [320, 250] on input "Like it a little" at bounding box center [302, 243] width 34 height 34
radio input "true"
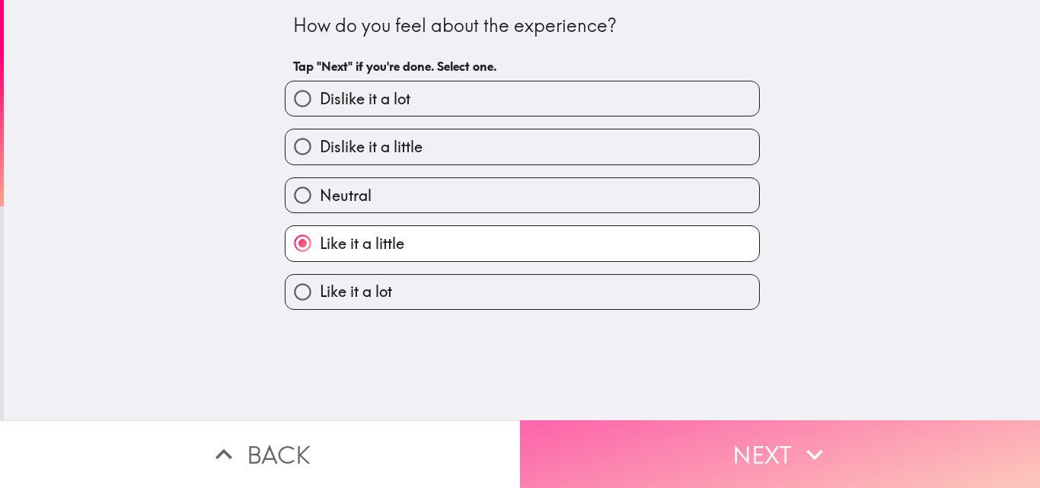
click at [741, 438] on button "Next" at bounding box center [780, 454] width 520 height 68
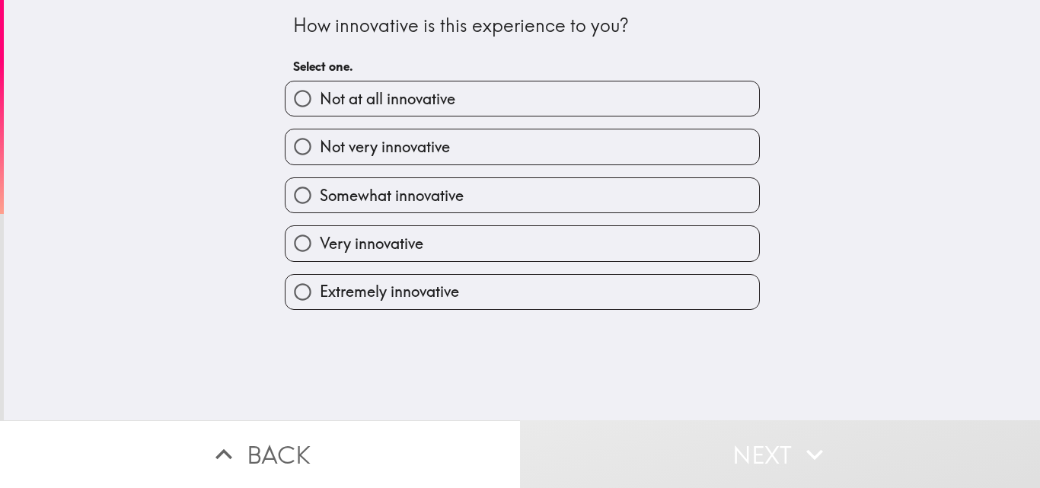
click at [391, 241] on span "Very innovative" at bounding box center [372, 243] width 104 height 21
click at [320, 241] on input "Very innovative" at bounding box center [302, 243] width 34 height 34
radio input "true"
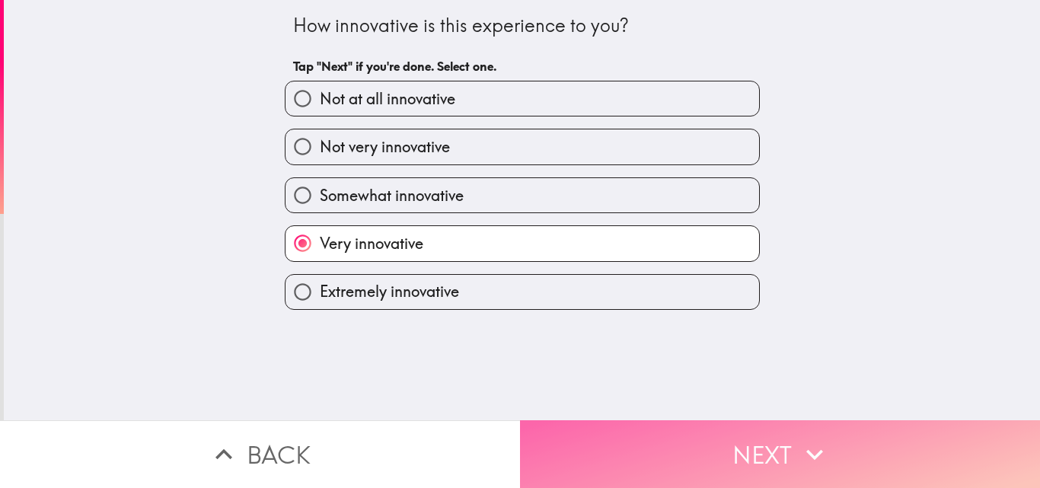
click at [712, 431] on button "Next" at bounding box center [780, 454] width 520 height 68
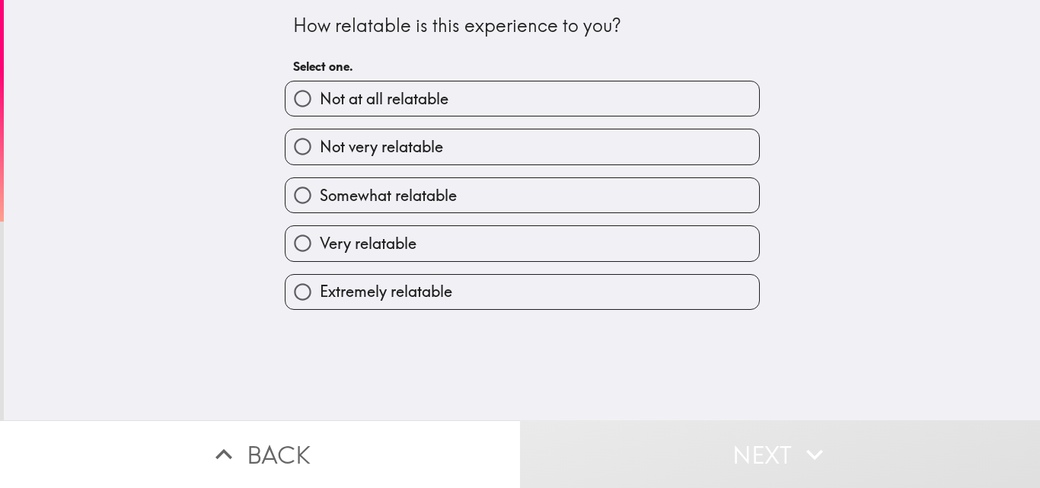
click at [431, 244] on label "Very relatable" at bounding box center [521, 243] width 473 height 34
click at [320, 244] on input "Very relatable" at bounding box center [302, 243] width 34 height 34
radio input "true"
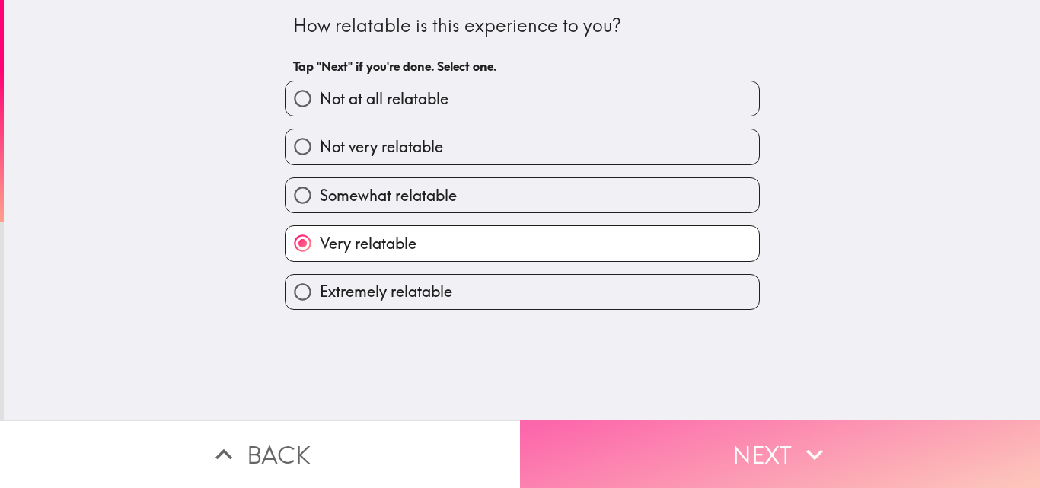
click at [703, 442] on button "Next" at bounding box center [780, 454] width 520 height 68
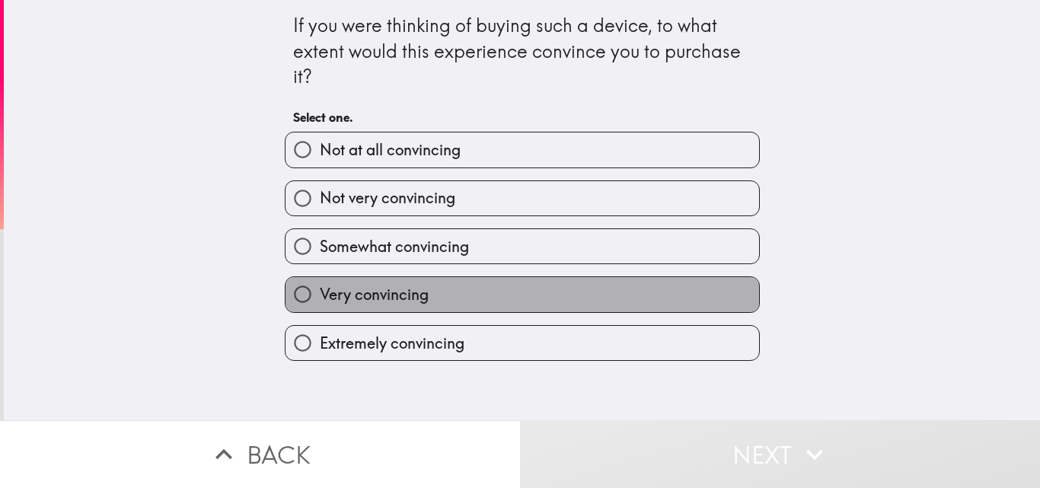
click at [432, 279] on label "Very convincing" at bounding box center [521, 294] width 473 height 34
click at [320, 279] on input "Very convincing" at bounding box center [302, 294] width 34 height 34
radio input "true"
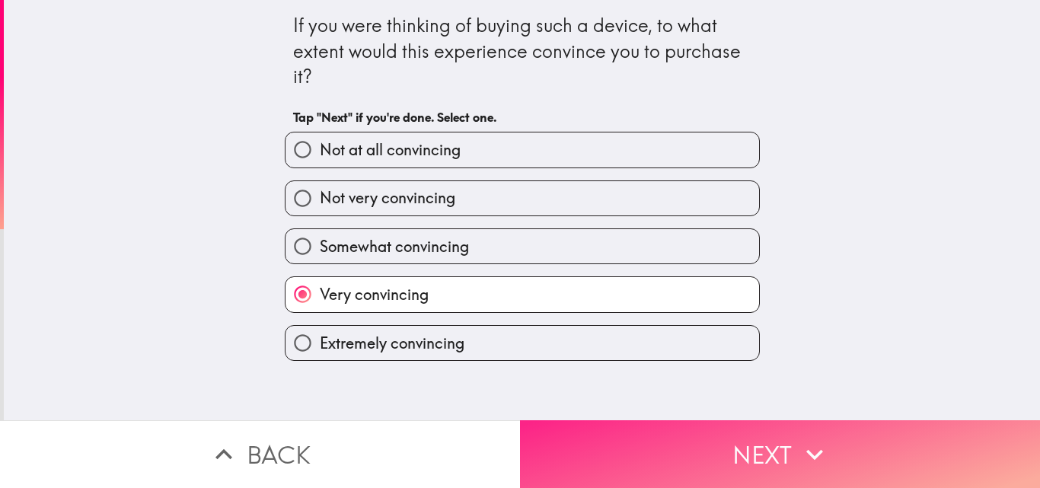
click at [721, 421] on button "Next" at bounding box center [780, 454] width 520 height 68
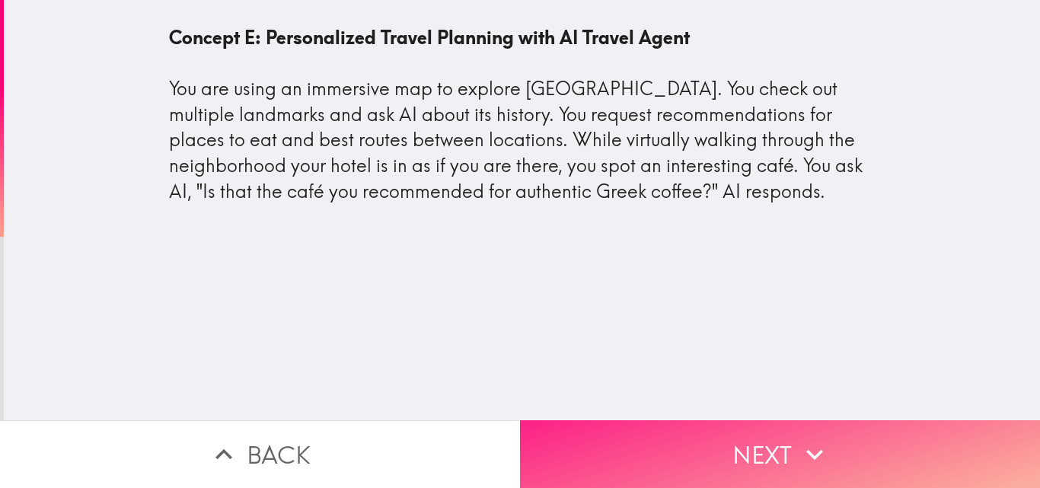
click at [724, 435] on button "Next" at bounding box center [780, 454] width 520 height 68
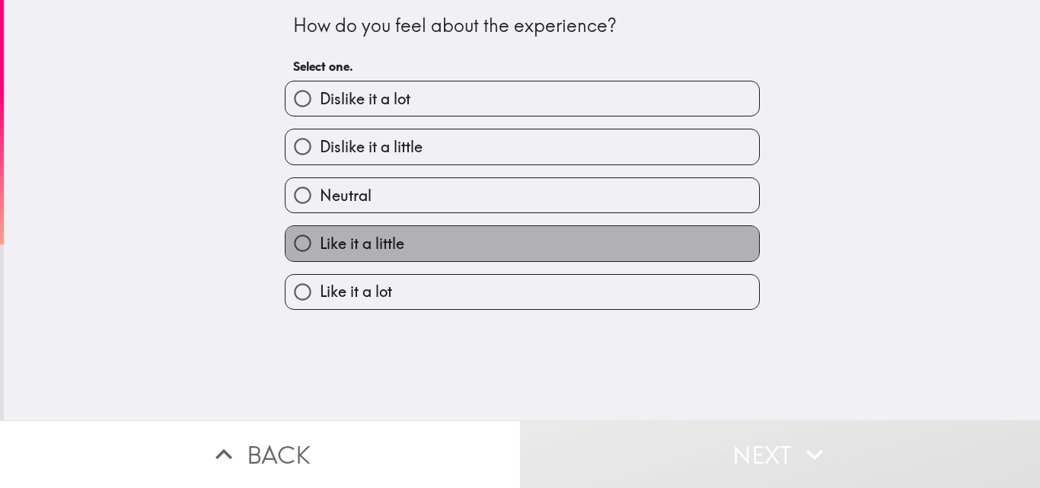
click at [387, 250] on span "Like it a little" at bounding box center [362, 243] width 84 height 21
click at [320, 250] on input "Like it a little" at bounding box center [302, 243] width 34 height 34
radio input "true"
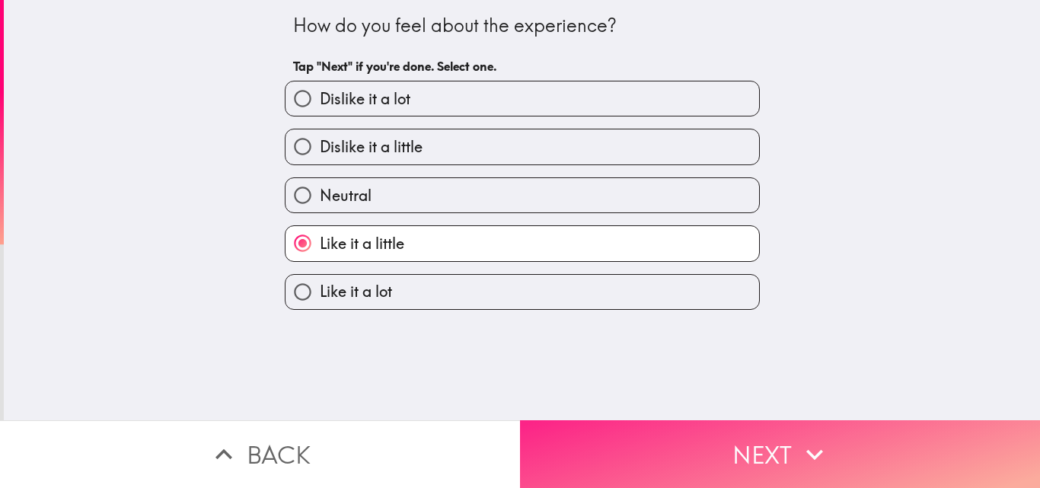
click at [716, 435] on button "Next" at bounding box center [780, 454] width 520 height 68
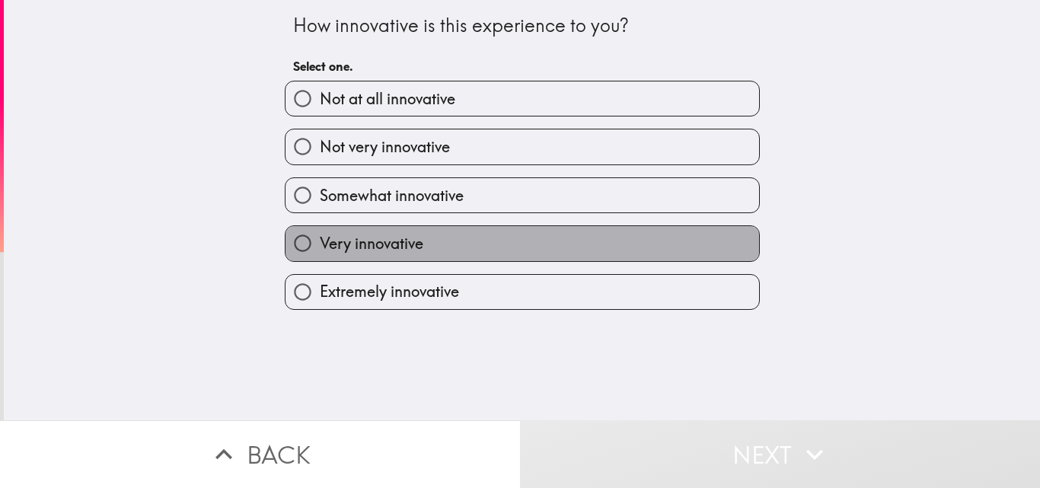
click at [391, 247] on span "Very innovative" at bounding box center [372, 243] width 104 height 21
click at [320, 247] on input "Very innovative" at bounding box center [302, 243] width 34 height 34
radio input "true"
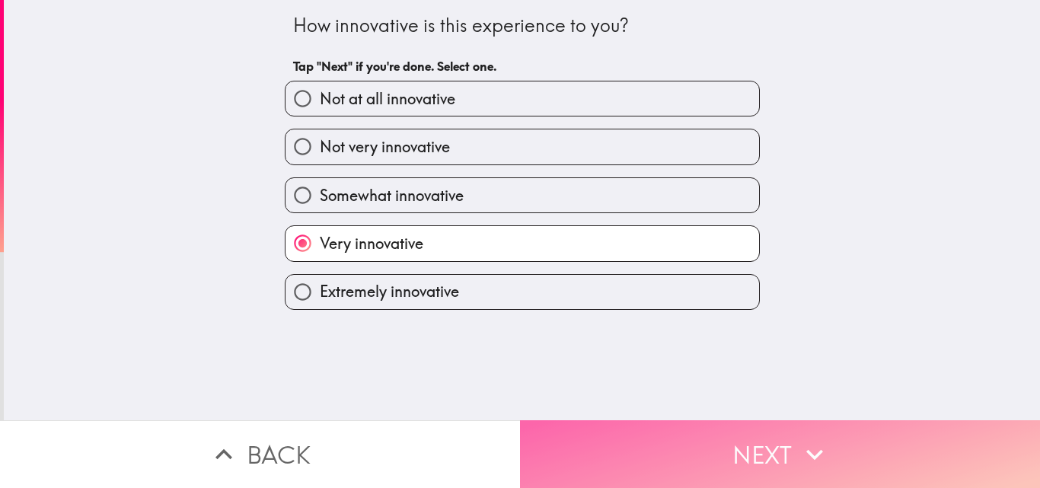
click at [705, 435] on button "Next" at bounding box center [780, 454] width 520 height 68
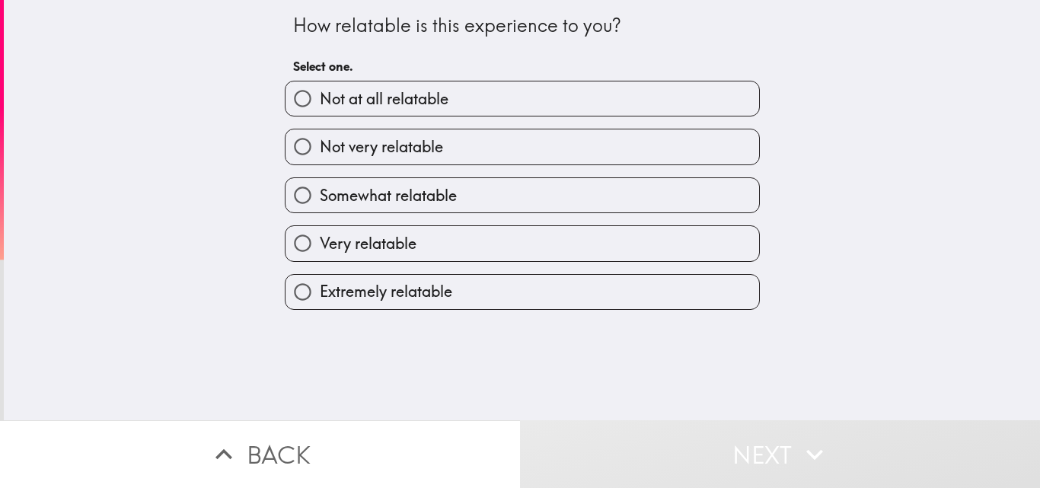
click at [429, 248] on label "Very relatable" at bounding box center [521, 243] width 473 height 34
click at [320, 248] on input "Very relatable" at bounding box center [302, 243] width 34 height 34
radio input "true"
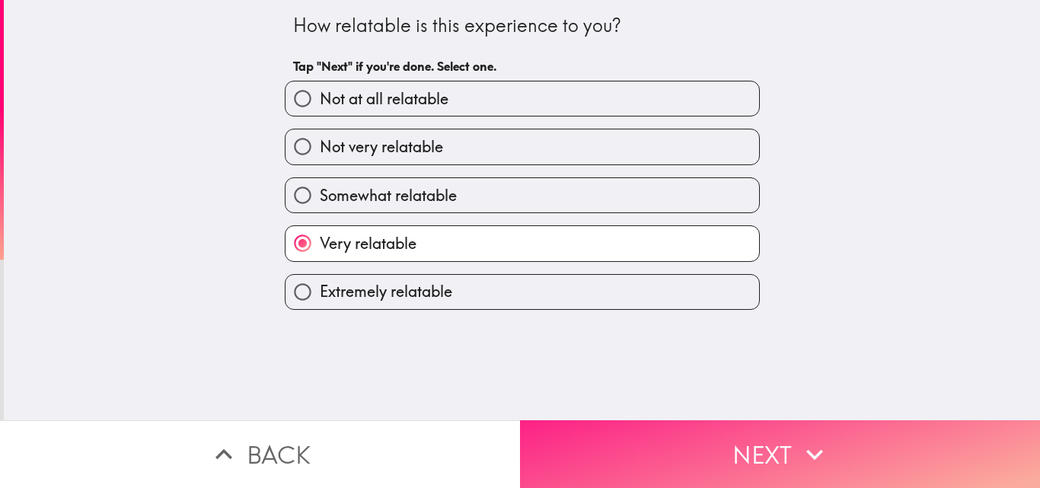
click at [717, 429] on button "Next" at bounding box center [780, 454] width 520 height 68
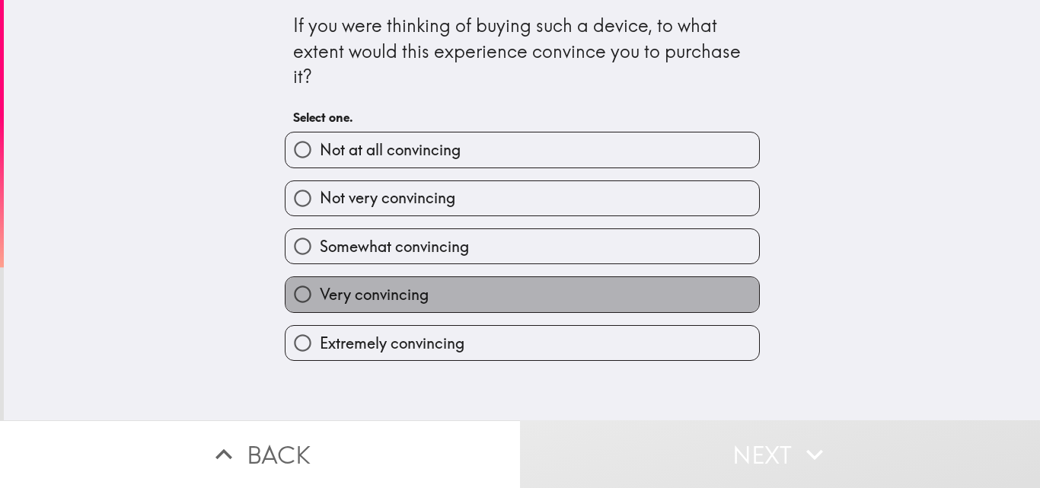
click at [414, 290] on span "Very convincing" at bounding box center [374, 294] width 109 height 21
click at [320, 290] on input "Very convincing" at bounding box center [302, 294] width 34 height 34
radio input "true"
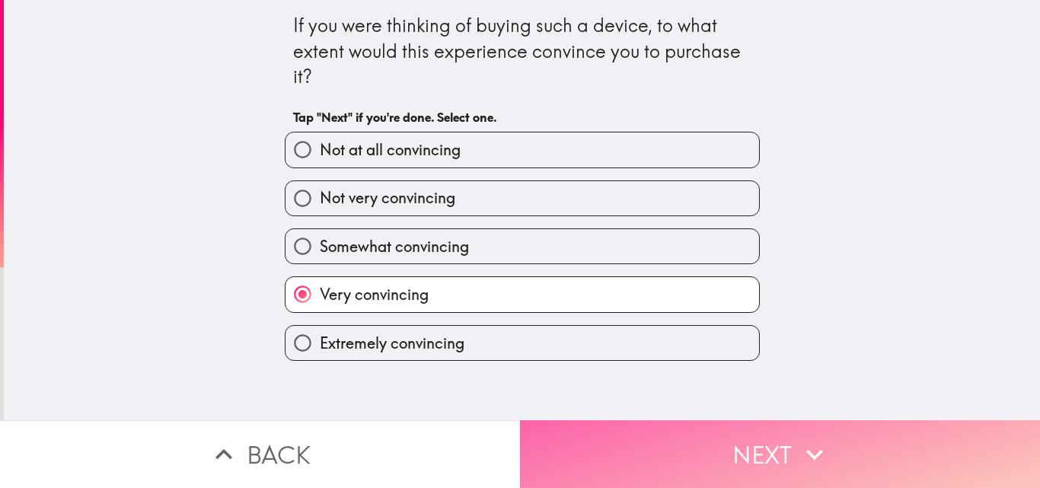
click at [714, 432] on button "Next" at bounding box center [780, 454] width 520 height 68
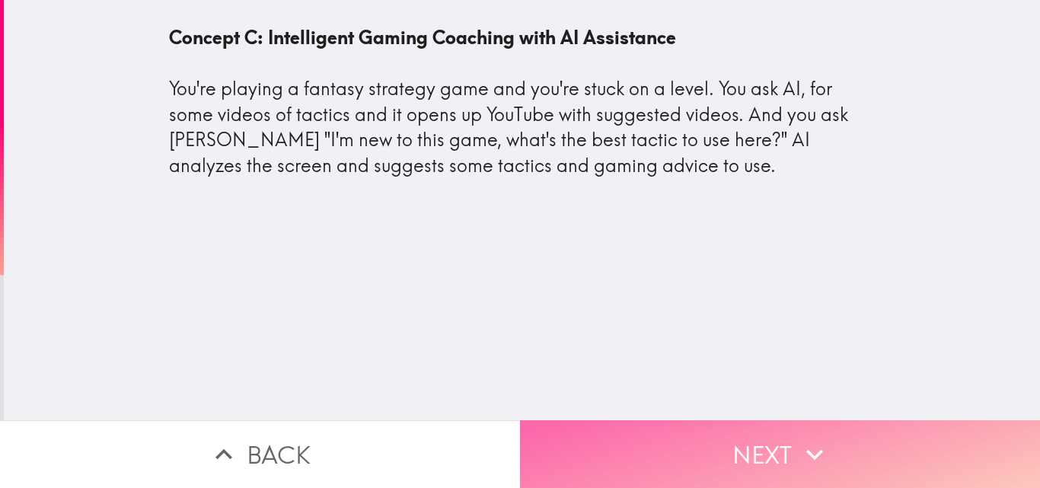
click at [734, 431] on button "Next" at bounding box center [780, 454] width 520 height 68
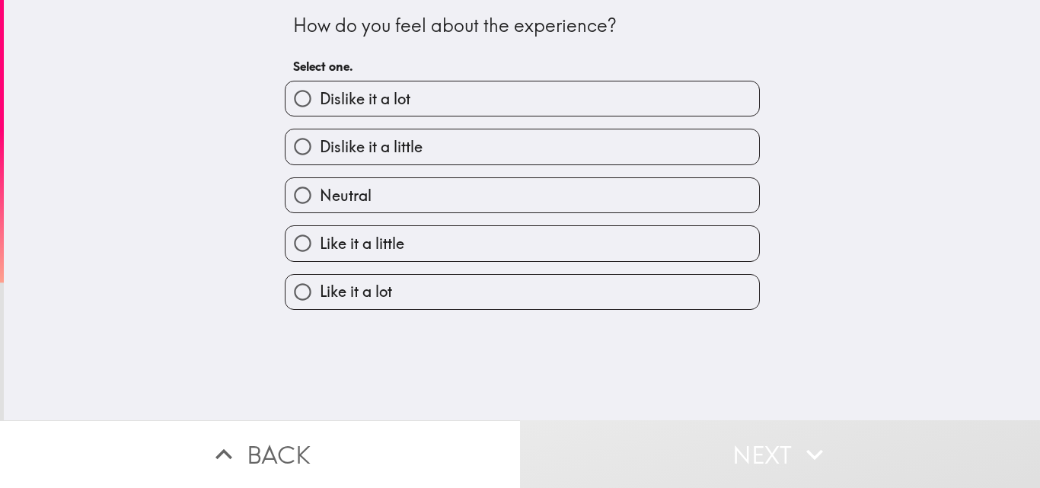
click at [382, 245] on span "Like it a little" at bounding box center [362, 243] width 84 height 21
click at [320, 245] on input "Like it a little" at bounding box center [302, 243] width 34 height 34
radio input "true"
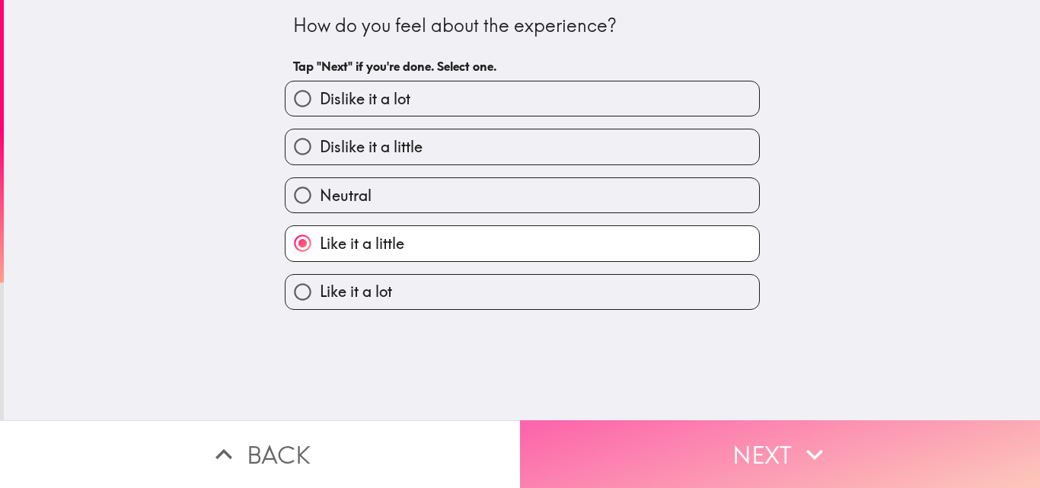
click at [711, 425] on button "Next" at bounding box center [780, 454] width 520 height 68
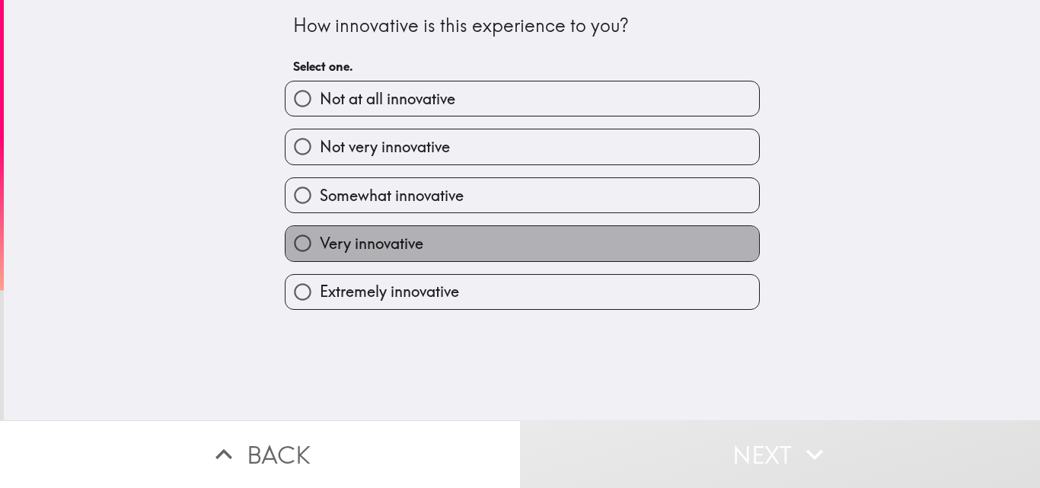
click at [386, 249] on span "Very innovative" at bounding box center [372, 243] width 104 height 21
click at [320, 249] on input "Very innovative" at bounding box center [302, 243] width 34 height 34
radio input "true"
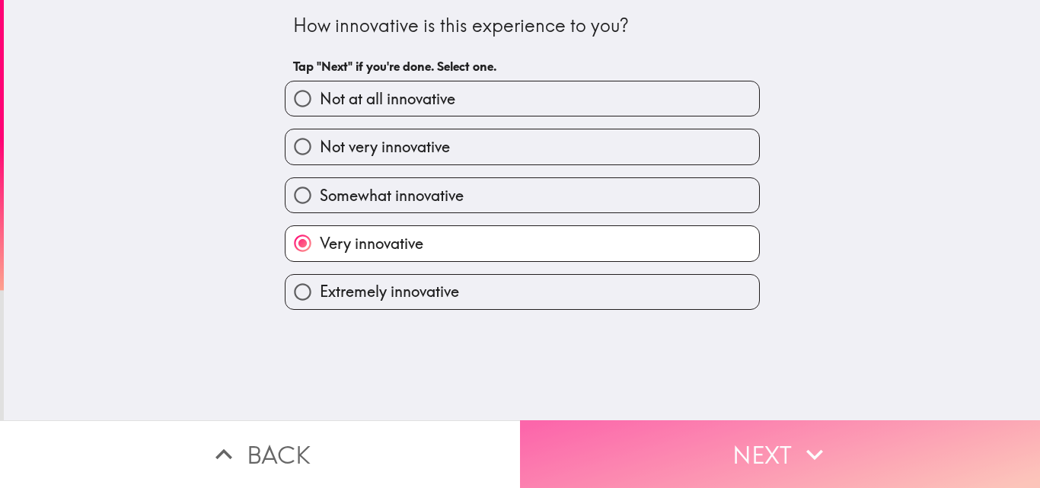
click at [699, 431] on button "Next" at bounding box center [780, 454] width 520 height 68
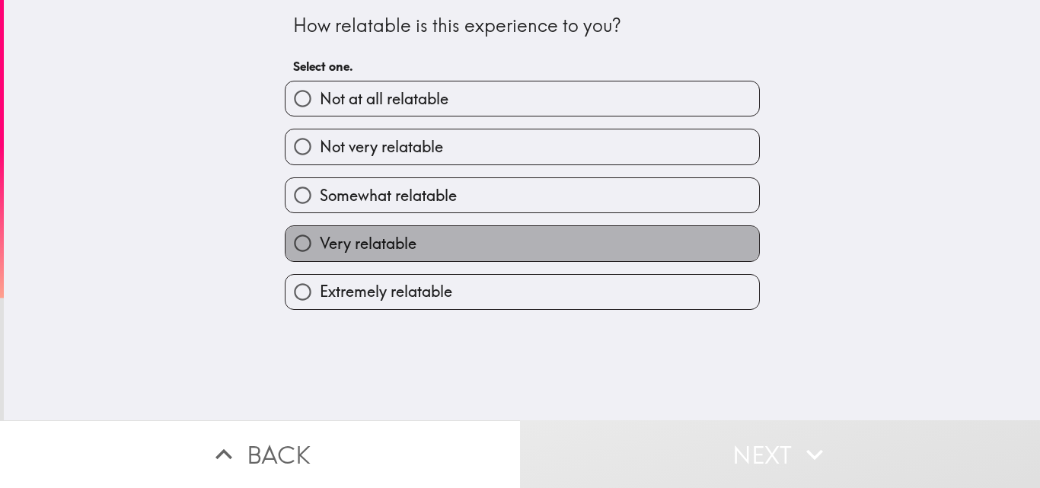
click at [401, 240] on span "Very relatable" at bounding box center [368, 243] width 97 height 21
click at [320, 240] on input "Very relatable" at bounding box center [302, 243] width 34 height 34
radio input "true"
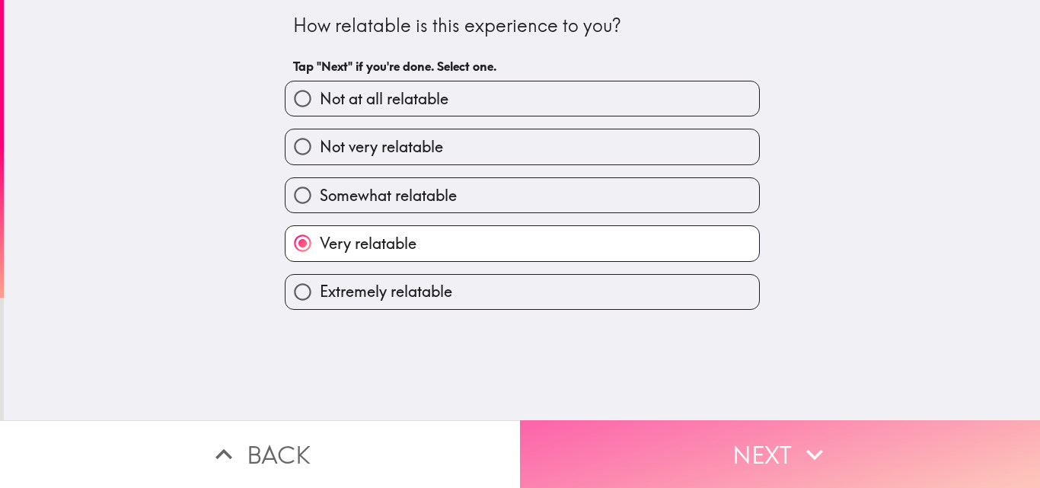
click at [667, 421] on button "Next" at bounding box center [780, 454] width 520 height 68
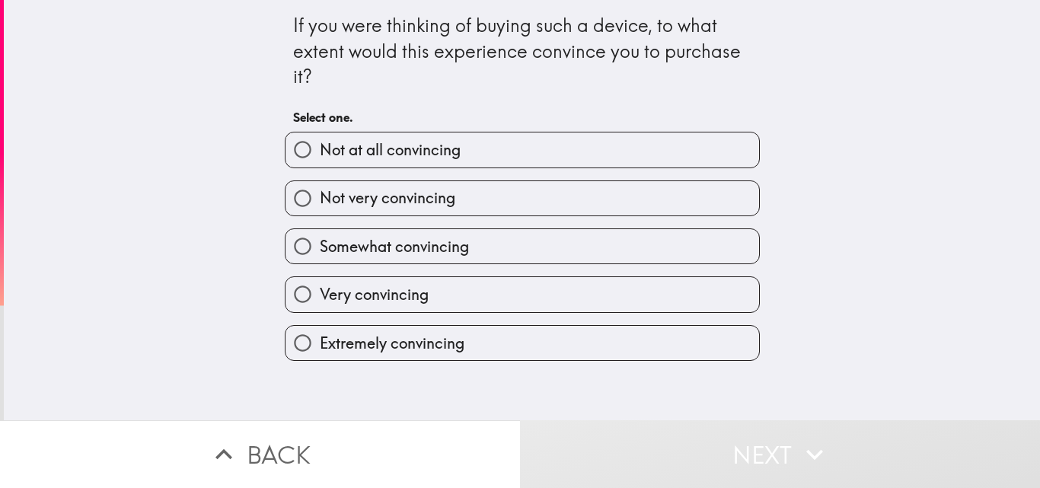
click at [416, 285] on span "Very convincing" at bounding box center [374, 294] width 109 height 21
click at [320, 285] on input "Very convincing" at bounding box center [302, 294] width 34 height 34
radio input "true"
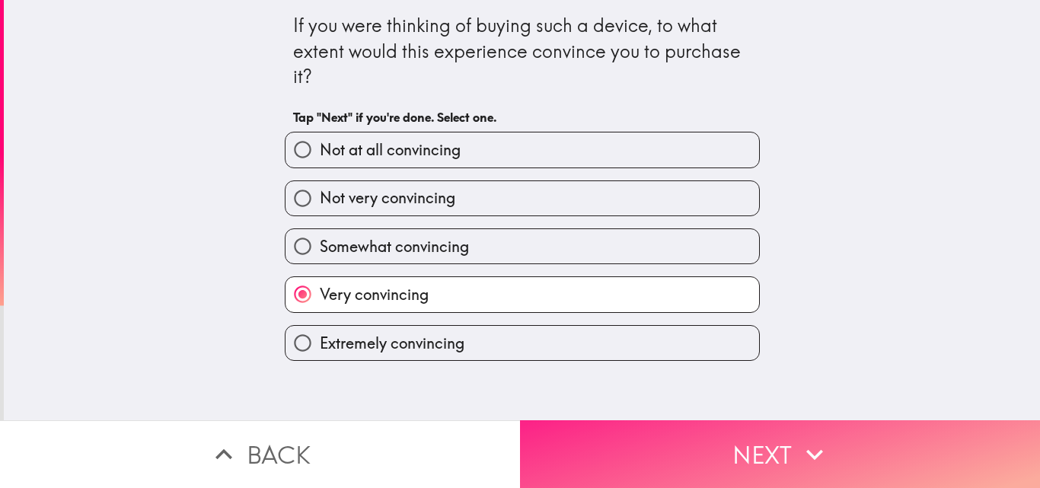
click at [727, 431] on button "Next" at bounding box center [780, 454] width 520 height 68
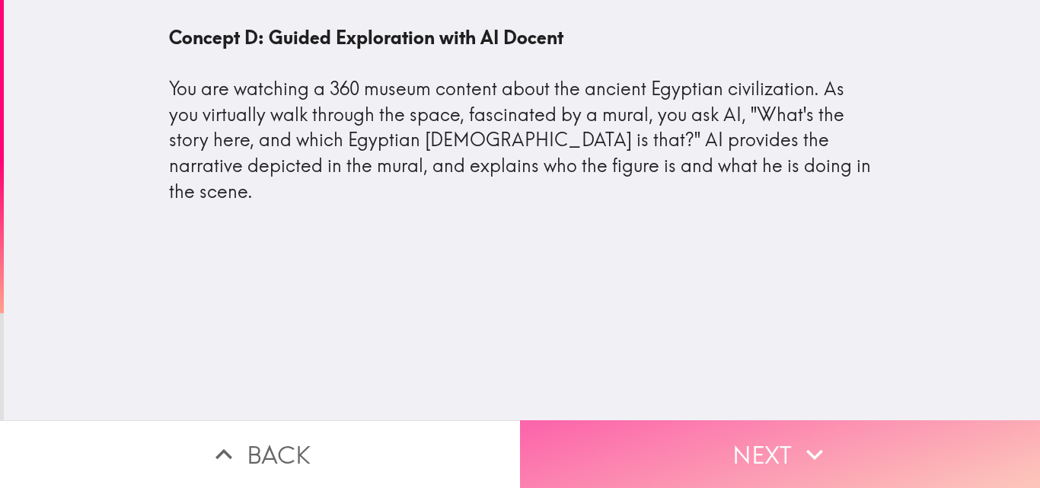
click at [690, 430] on button "Next" at bounding box center [780, 454] width 520 height 68
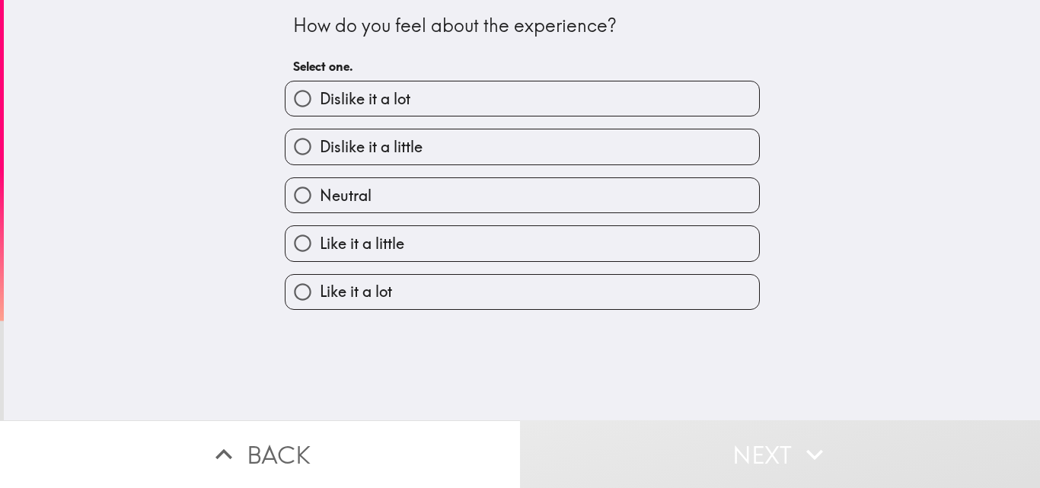
click at [355, 234] on span "Like it a little" at bounding box center [362, 243] width 84 height 21
click at [320, 234] on input "Like it a little" at bounding box center [302, 243] width 34 height 34
radio input "true"
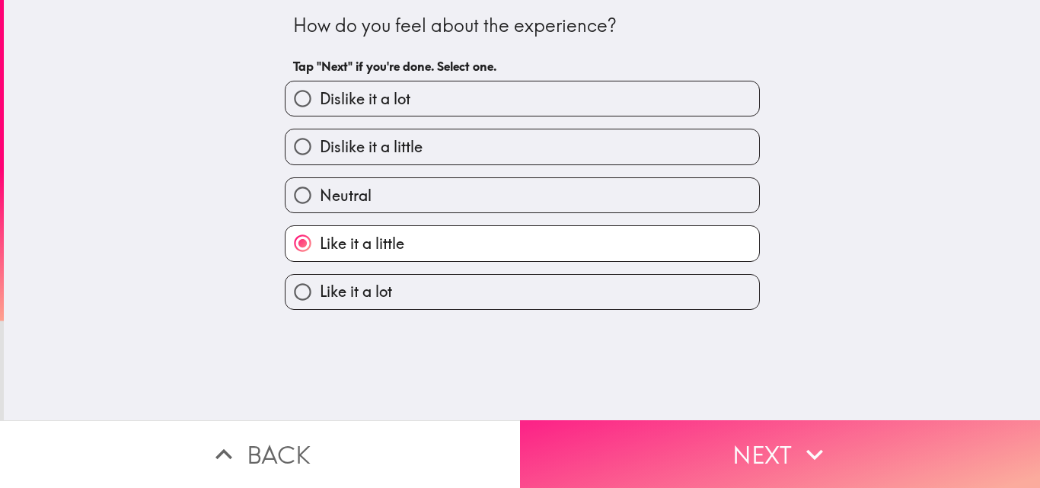
click at [730, 423] on button "Next" at bounding box center [780, 454] width 520 height 68
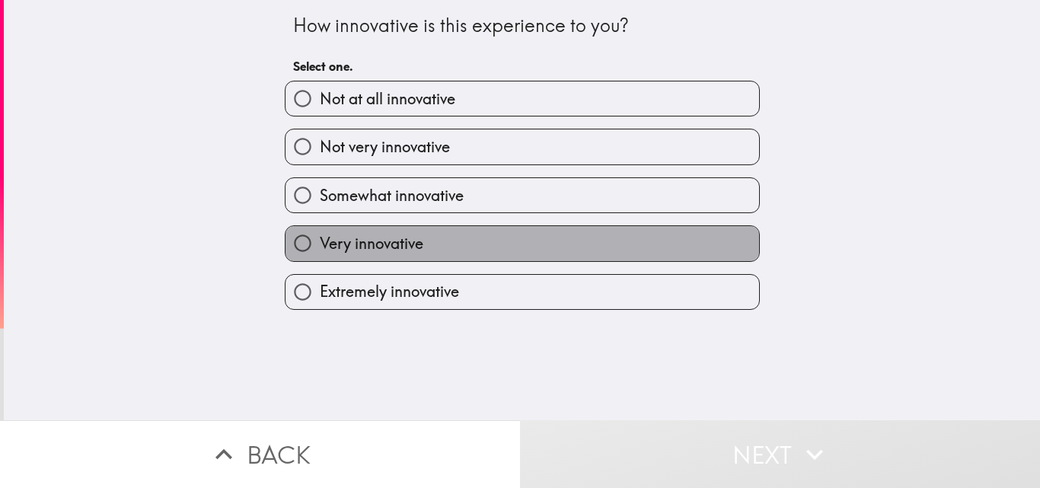
click at [352, 241] on span "Very innovative" at bounding box center [372, 243] width 104 height 21
click at [320, 241] on input "Very innovative" at bounding box center [302, 243] width 34 height 34
radio input "true"
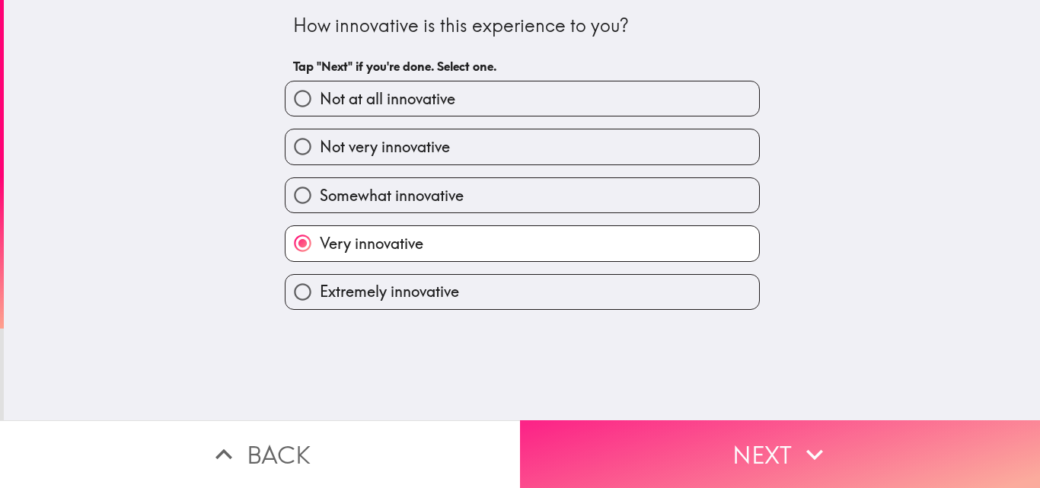
click at [709, 424] on button "Next" at bounding box center [780, 454] width 520 height 68
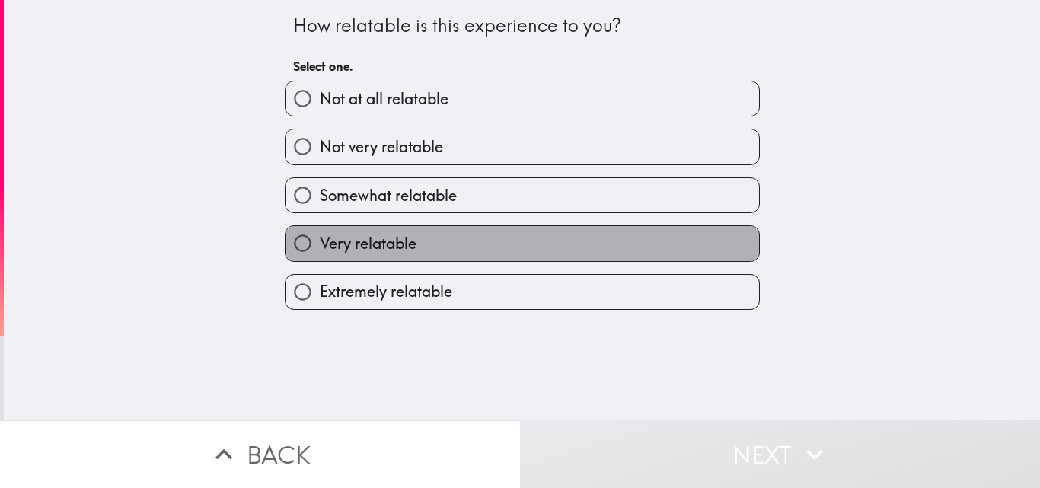
click at [397, 250] on span "Very relatable" at bounding box center [368, 243] width 97 height 21
click at [320, 250] on input "Very relatable" at bounding box center [302, 243] width 34 height 34
radio input "true"
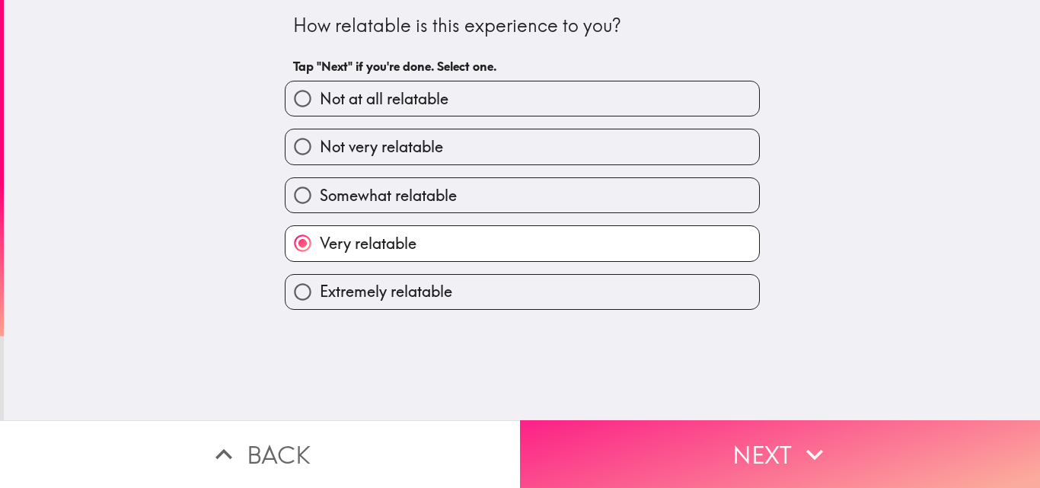
click at [683, 422] on button "Next" at bounding box center [780, 454] width 520 height 68
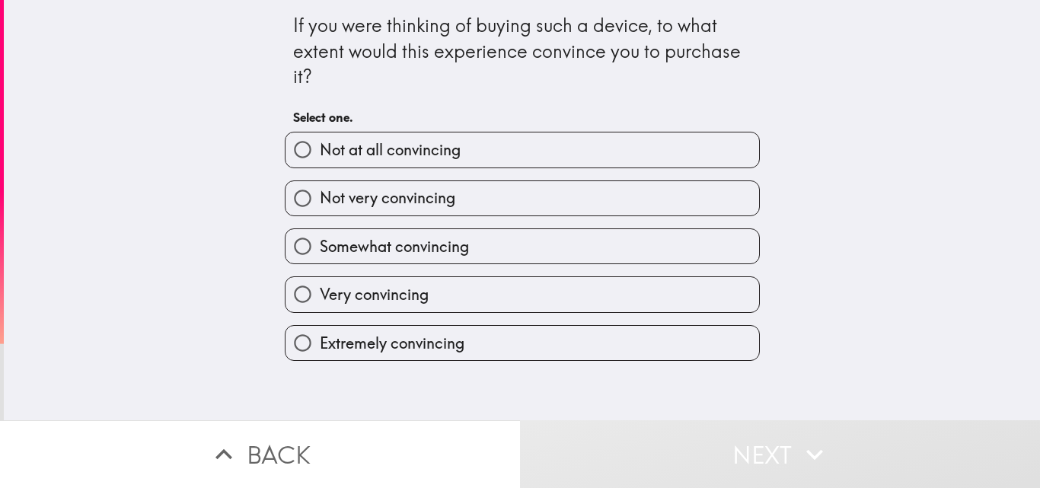
click at [408, 290] on span "Very convincing" at bounding box center [374, 294] width 109 height 21
click at [320, 290] on input "Very convincing" at bounding box center [302, 294] width 34 height 34
radio input "true"
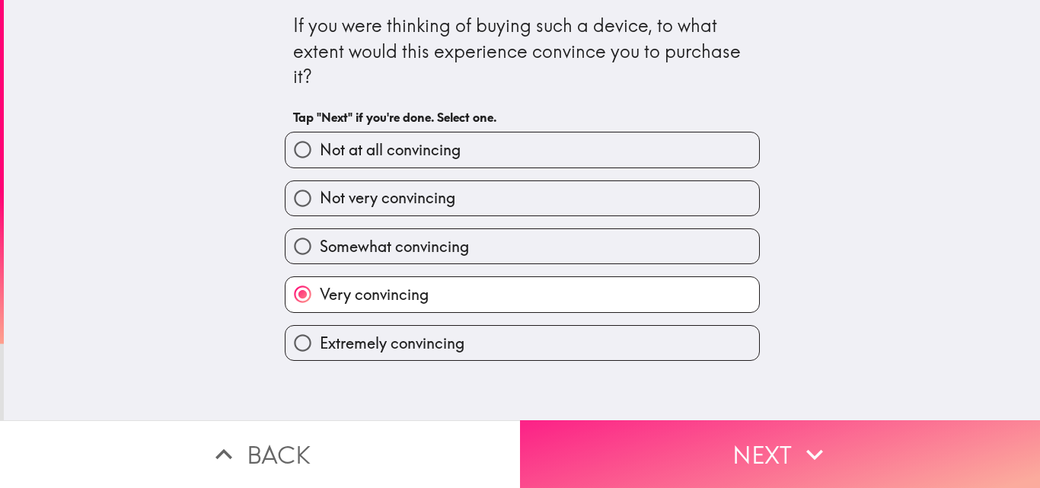
click at [683, 426] on button "Next" at bounding box center [780, 454] width 520 height 68
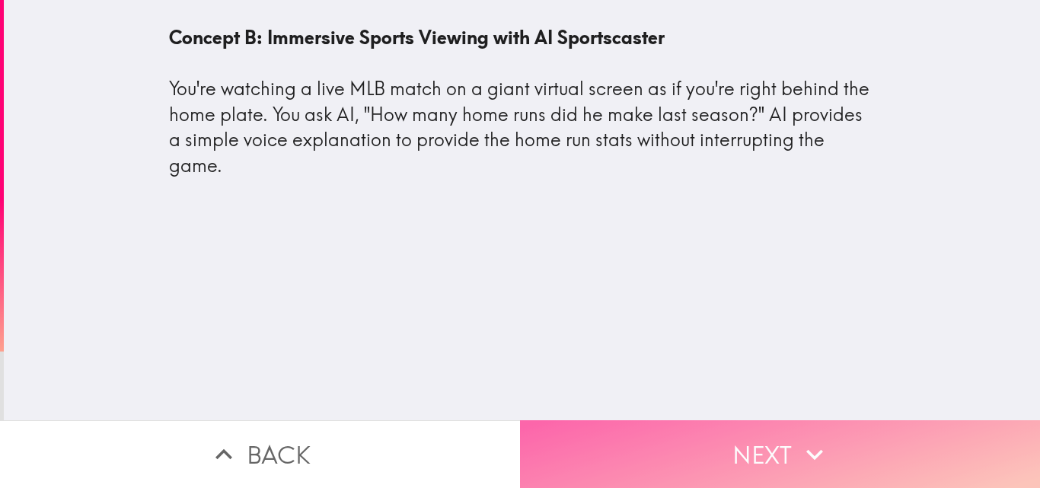
click at [748, 435] on button "Next" at bounding box center [780, 454] width 520 height 68
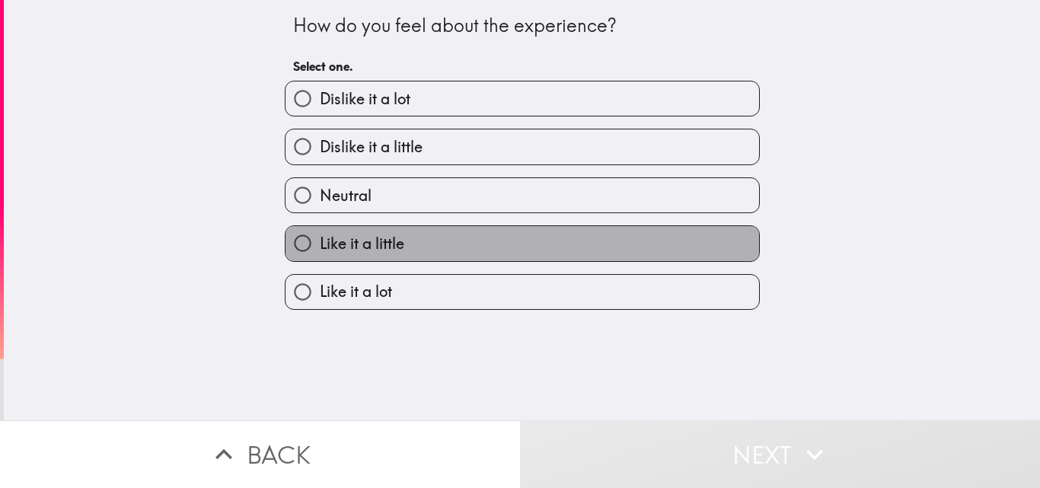
click at [373, 247] on span "Like it a little" at bounding box center [362, 243] width 84 height 21
click at [320, 247] on input "Like it a little" at bounding box center [302, 243] width 34 height 34
radio input "true"
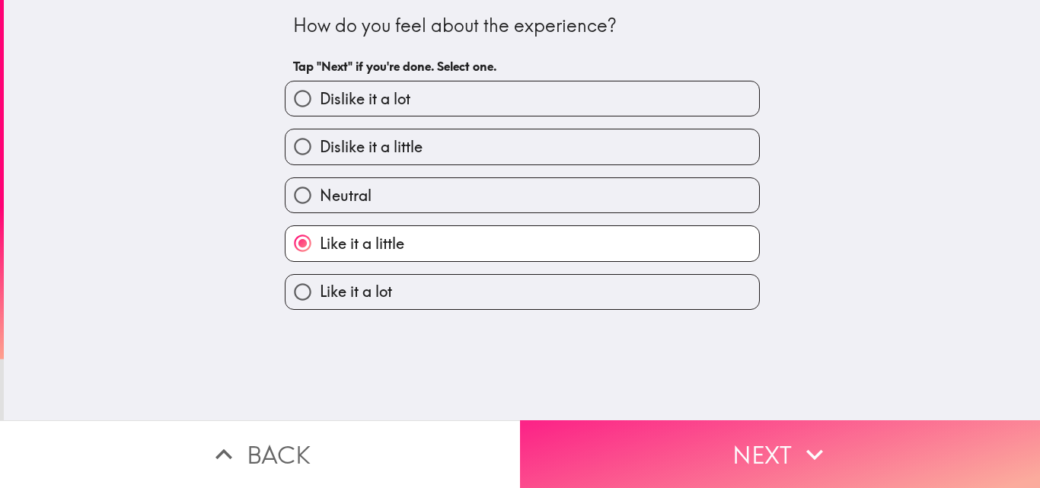
click at [728, 429] on button "Next" at bounding box center [780, 454] width 520 height 68
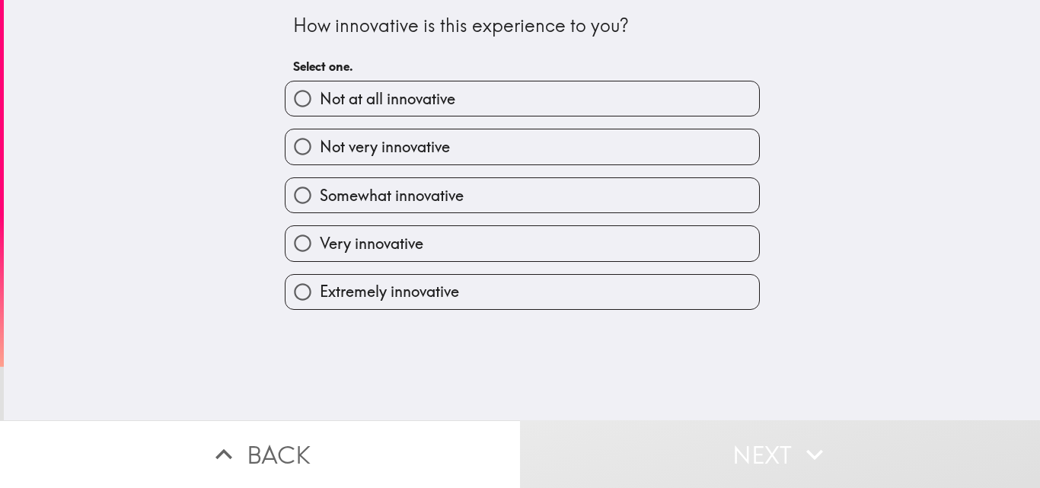
click at [368, 245] on span "Very innovative" at bounding box center [372, 243] width 104 height 21
click at [320, 245] on input "Very innovative" at bounding box center [302, 243] width 34 height 34
radio input "true"
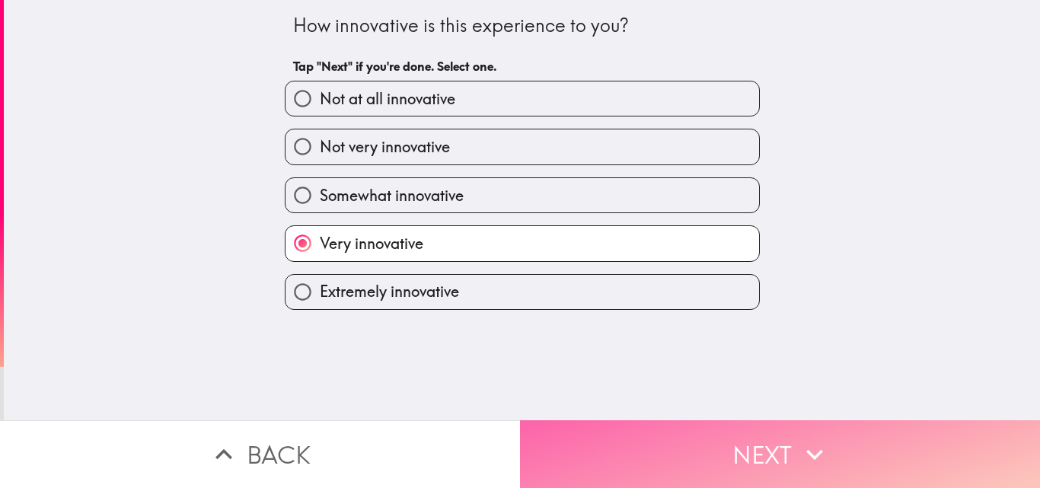
click at [728, 425] on button "Next" at bounding box center [780, 454] width 520 height 68
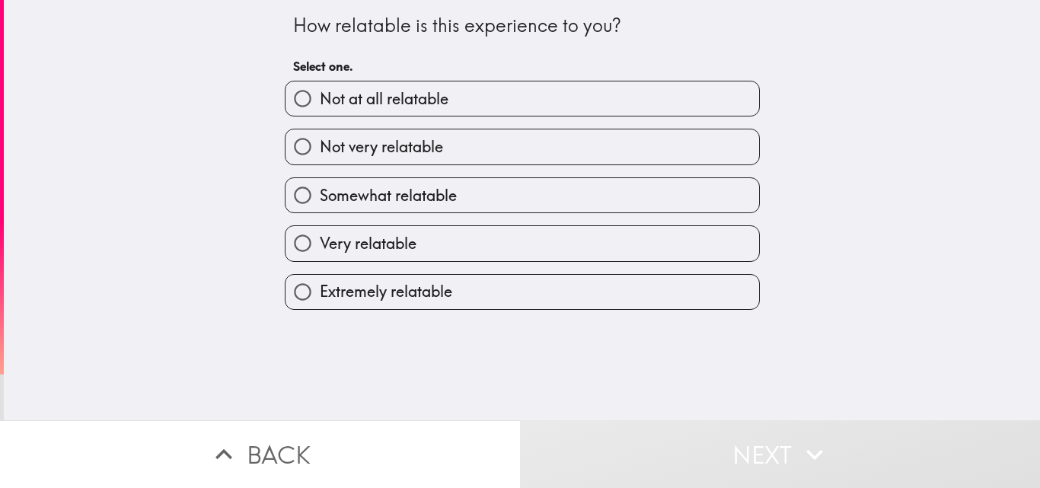
click at [367, 244] on span "Very relatable" at bounding box center [368, 243] width 97 height 21
click at [320, 244] on input "Very relatable" at bounding box center [302, 243] width 34 height 34
radio input "true"
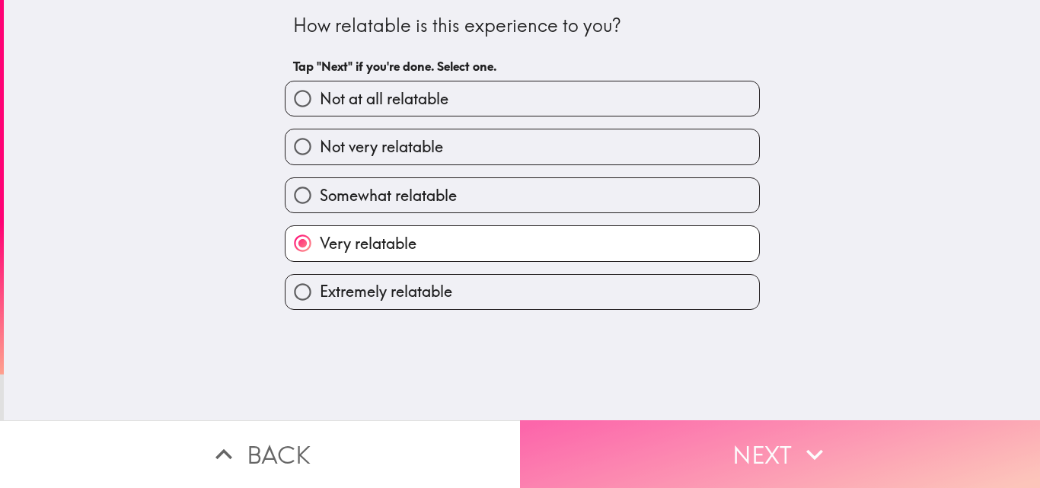
click at [731, 430] on button "Next" at bounding box center [780, 454] width 520 height 68
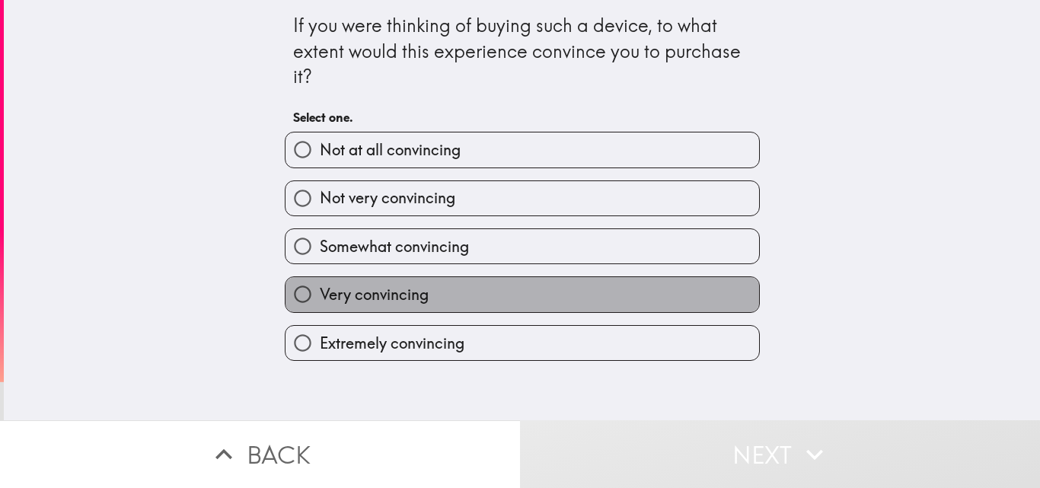
click at [438, 294] on label "Very convincing" at bounding box center [521, 294] width 473 height 34
click at [320, 294] on input "Very convincing" at bounding box center [302, 294] width 34 height 34
radio input "true"
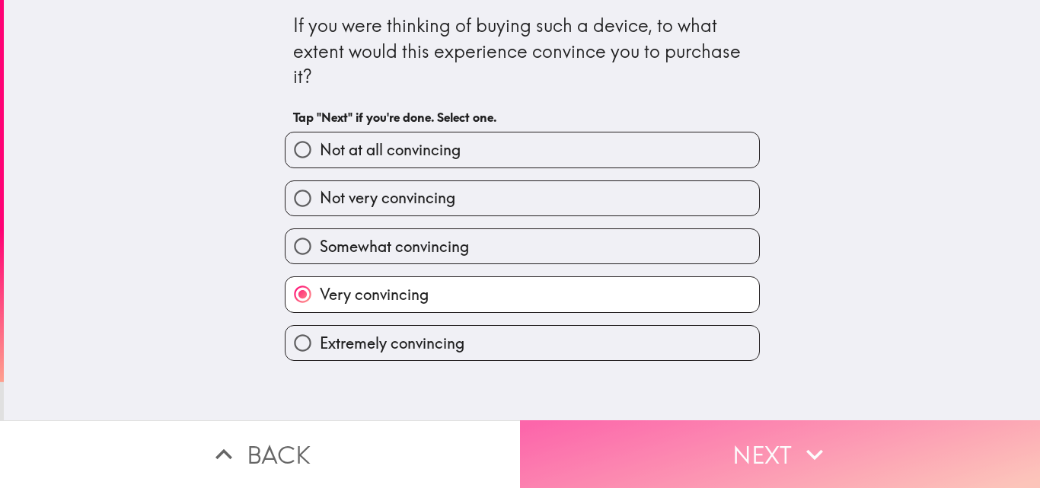
click at [704, 429] on button "Next" at bounding box center [780, 454] width 520 height 68
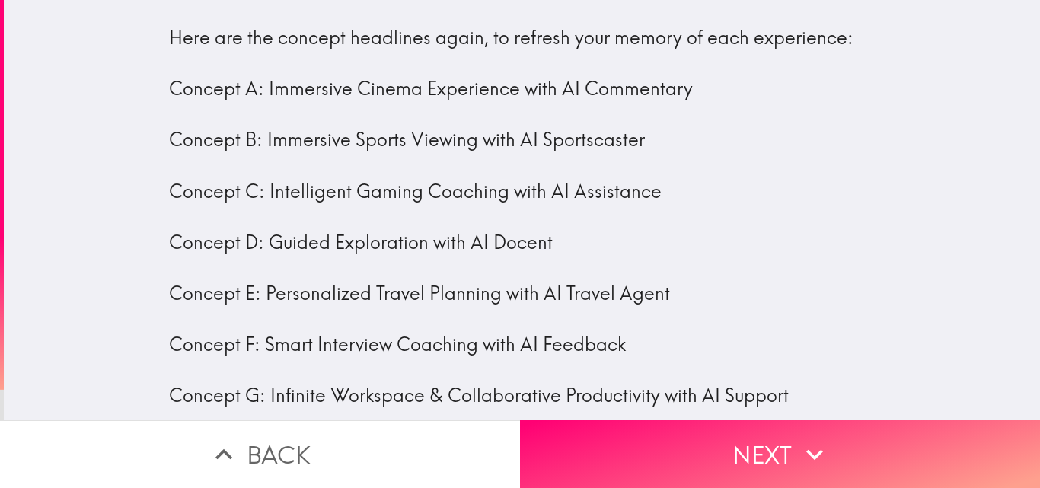
click at [280, 86] on div "Here are the concept headlines again, to refresh your memory of each experience…" at bounding box center [522, 217] width 706 height 384
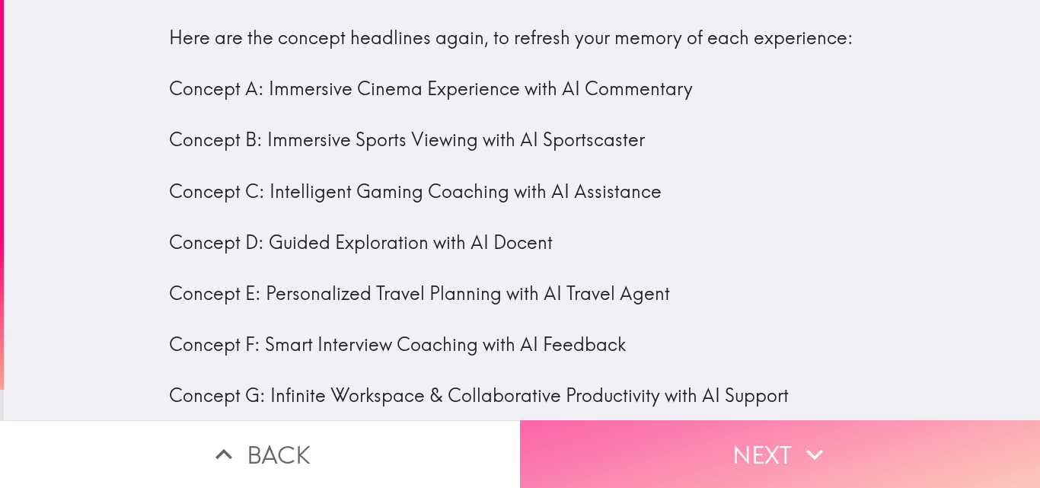
click at [820, 438] on icon "button" at bounding box center [814, 454] width 33 height 33
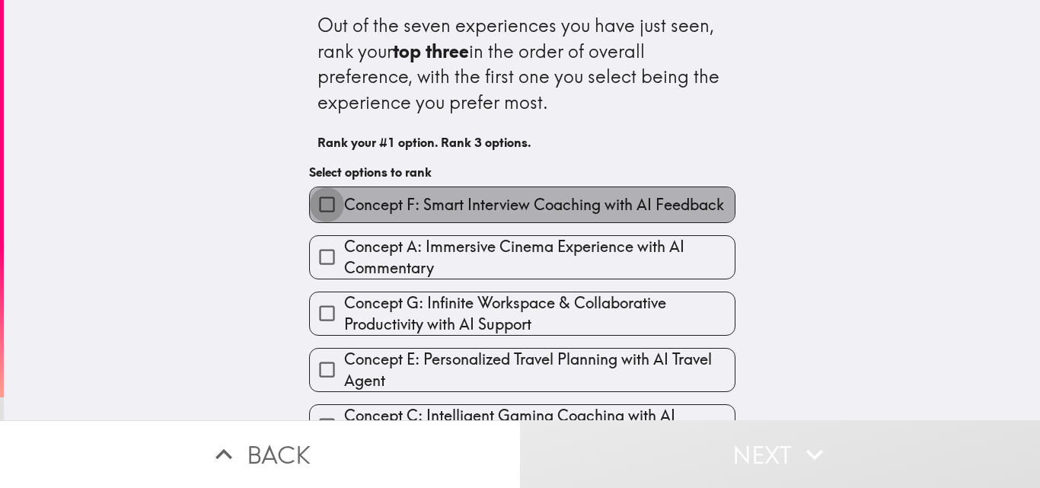
click at [326, 198] on input "Concept F: Smart Interview Coaching with AI Feedback" at bounding box center [327, 204] width 34 height 34
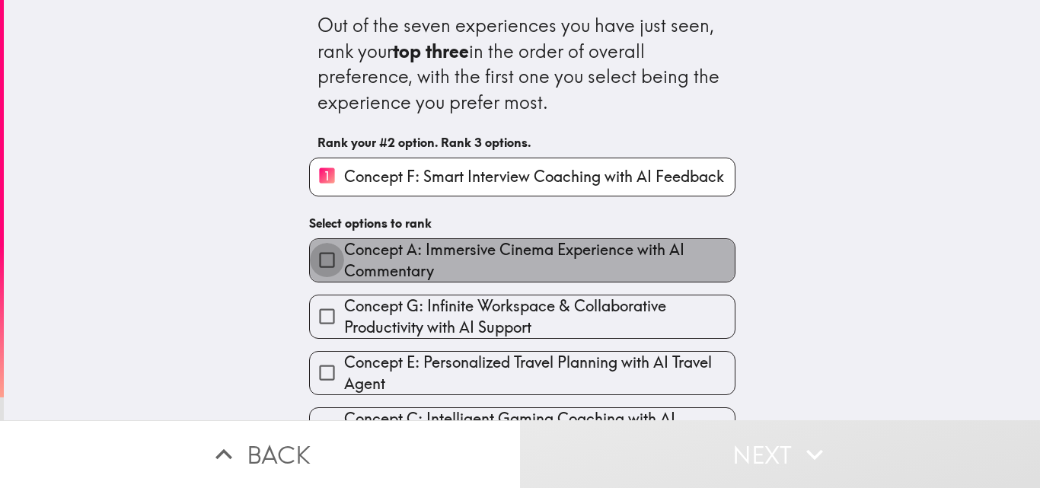
click at [317, 260] on input "Concept A: Immersive Cinema Experience with AI Commentary" at bounding box center [327, 260] width 34 height 34
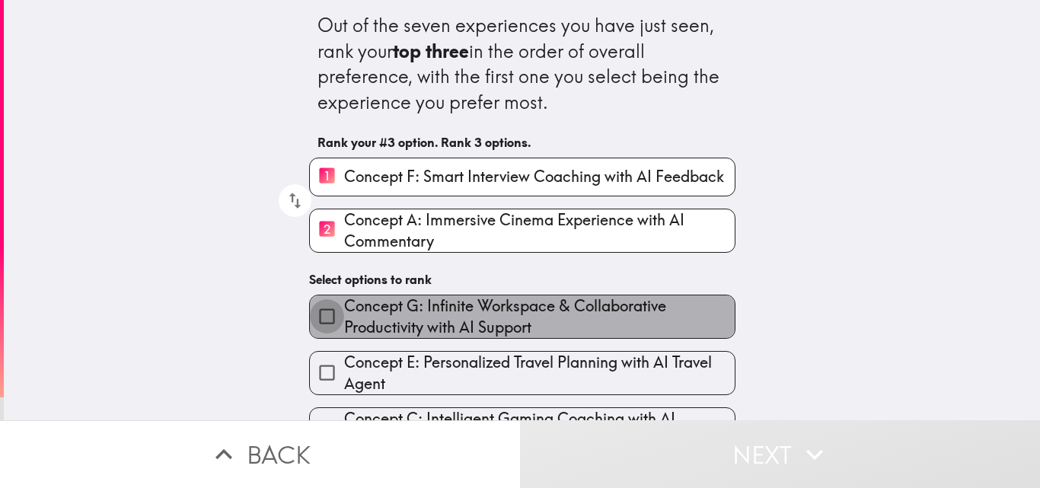
click at [323, 307] on input "Concept G: Infinite Workspace & Collaborative Productivity with AI Support" at bounding box center [327, 316] width 34 height 34
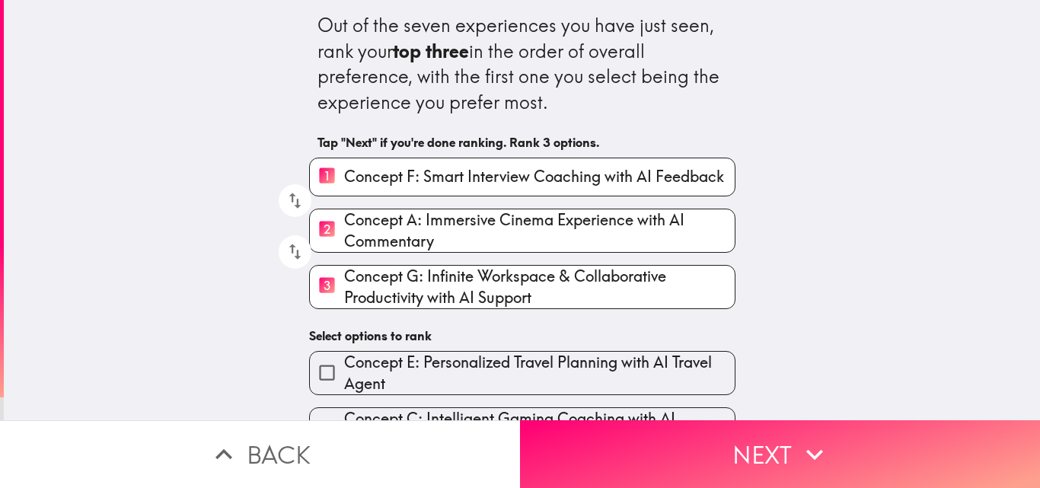
click at [352, 364] on span "Concept E: Personalized Travel Planning with AI Travel Agent" at bounding box center [539, 373] width 390 height 43
click at [344, 364] on input "Concept E: Personalized Travel Planning with AI Travel Agent" at bounding box center [327, 372] width 34 height 34
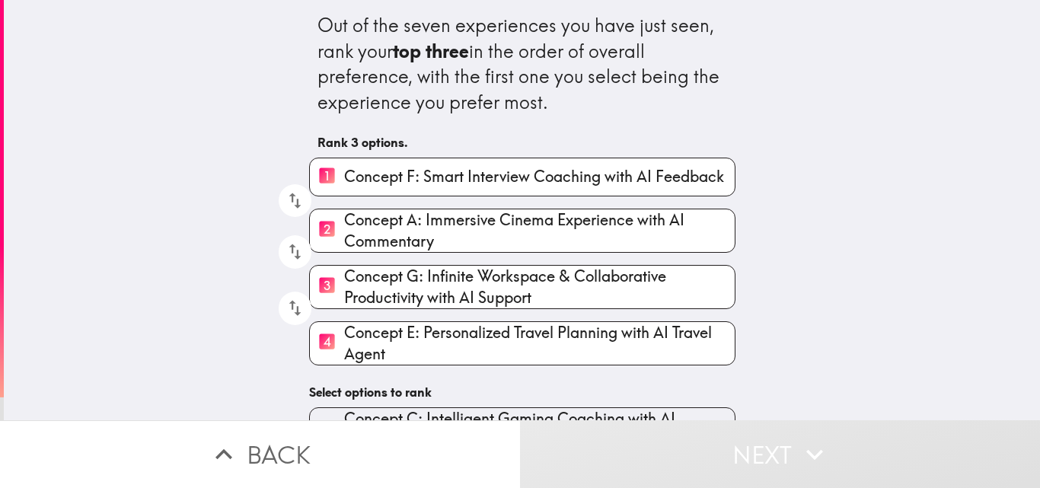
click at [394, 334] on span "Concept E: Personalized Travel Planning with AI Travel Agent" at bounding box center [539, 343] width 390 height 43
click at [344, 334] on input "4 Concept E: Personalized Travel Planning with AI Travel Agent" at bounding box center [327, 342] width 34 height 37
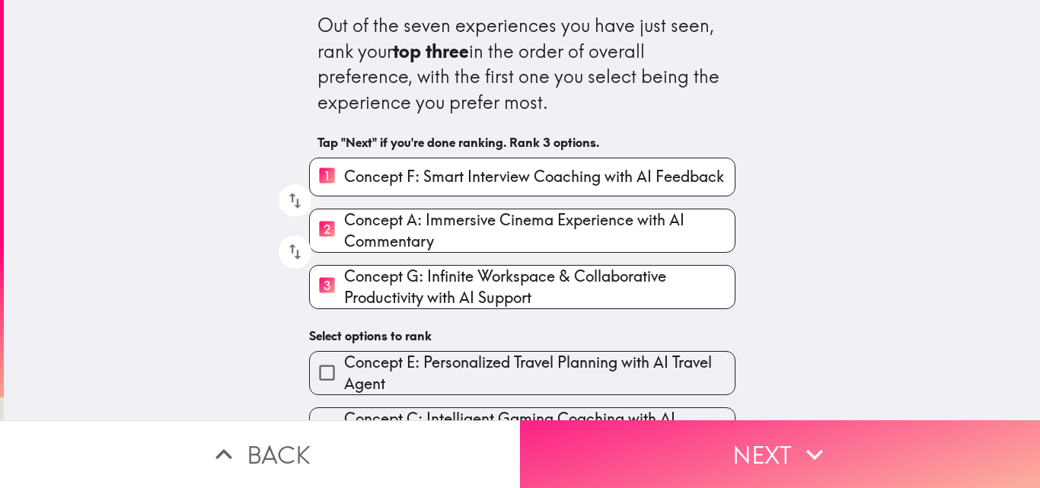
click at [772, 441] on button "Next" at bounding box center [780, 454] width 520 height 68
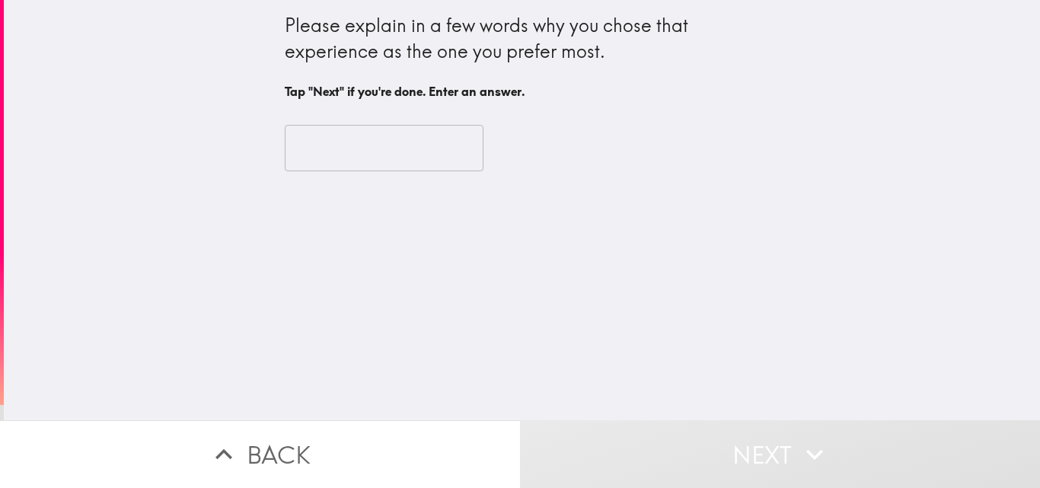
click at [343, 155] on input "text" at bounding box center [384, 148] width 199 height 47
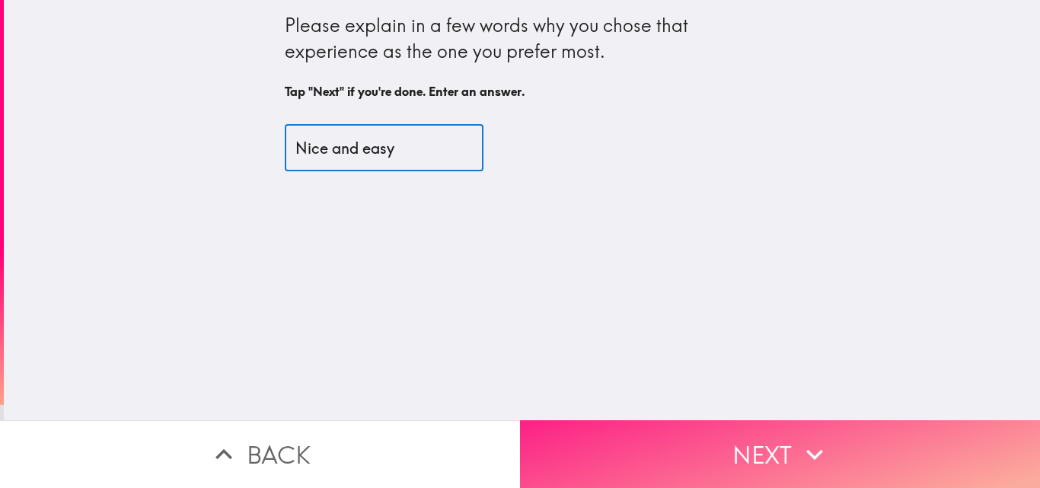
type input "Nice and easy"
click at [798, 439] on icon "button" at bounding box center [814, 454] width 33 height 33
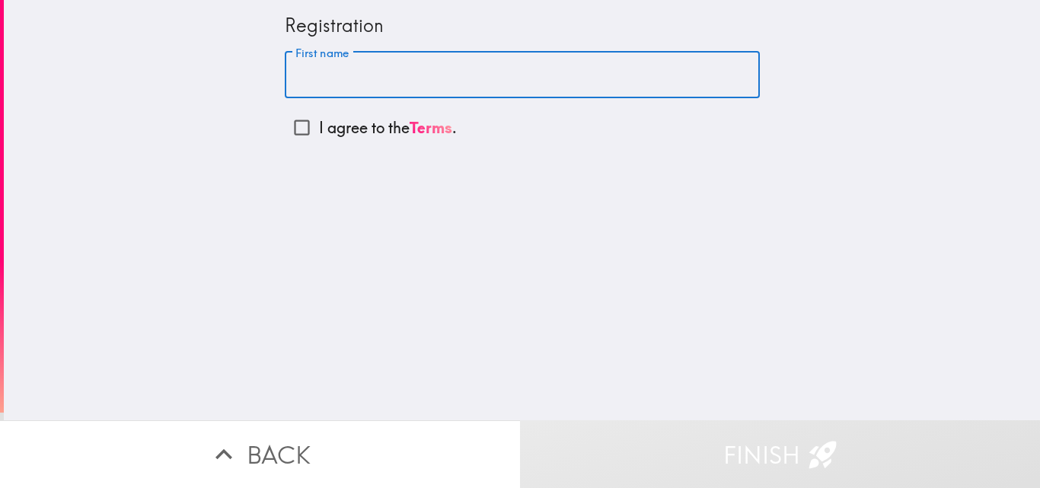
click at [420, 78] on input "First name" at bounding box center [522, 75] width 475 height 47
click at [425, 86] on input "[PERSON_NAME]" at bounding box center [522, 75] width 475 height 47
click at [422, 88] on input "[PERSON_NAME]" at bounding box center [522, 75] width 475 height 47
type input "[PERSON_NAME]"
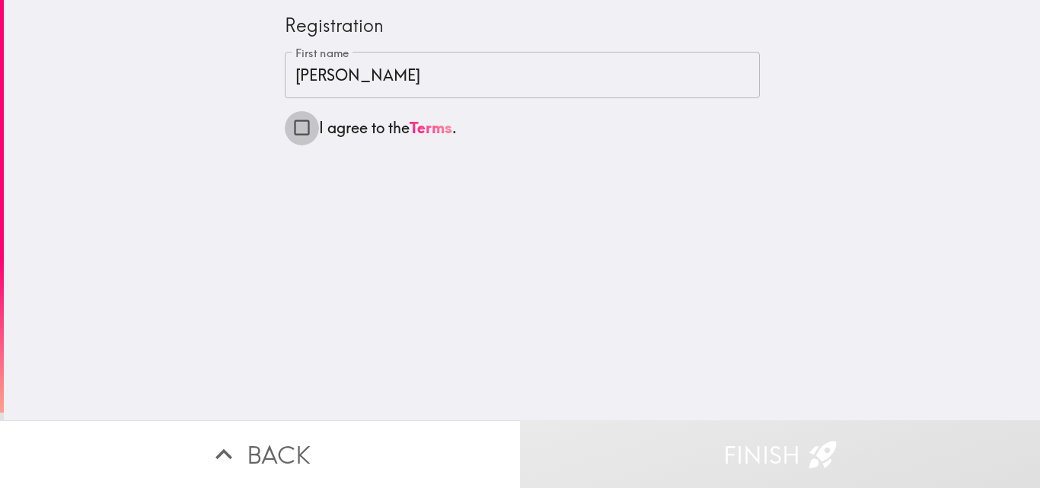
click at [292, 124] on input "I agree to the Terms ." at bounding box center [302, 127] width 34 height 34
checkbox input "true"
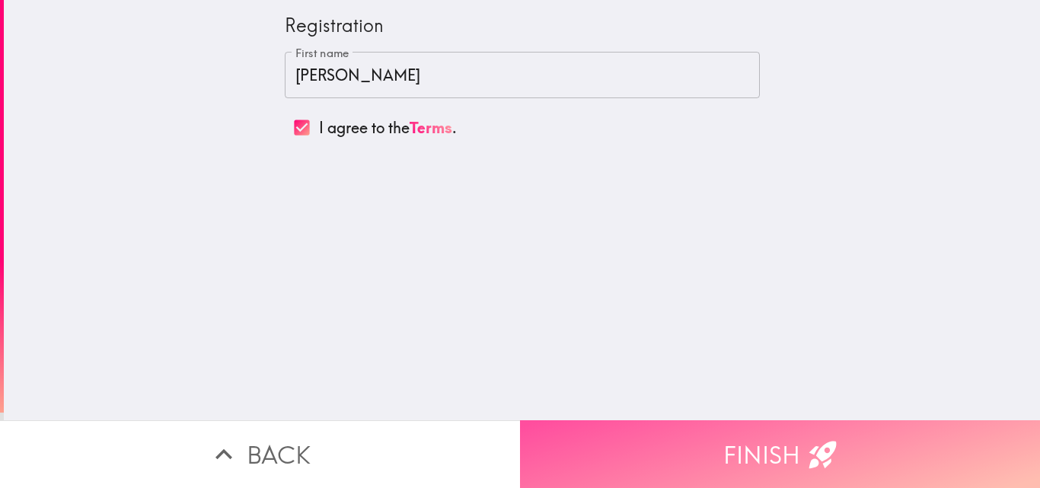
click at [806, 438] on icon "button" at bounding box center [822, 454] width 33 height 33
